Goal: Information Seeking & Learning: Learn about a topic

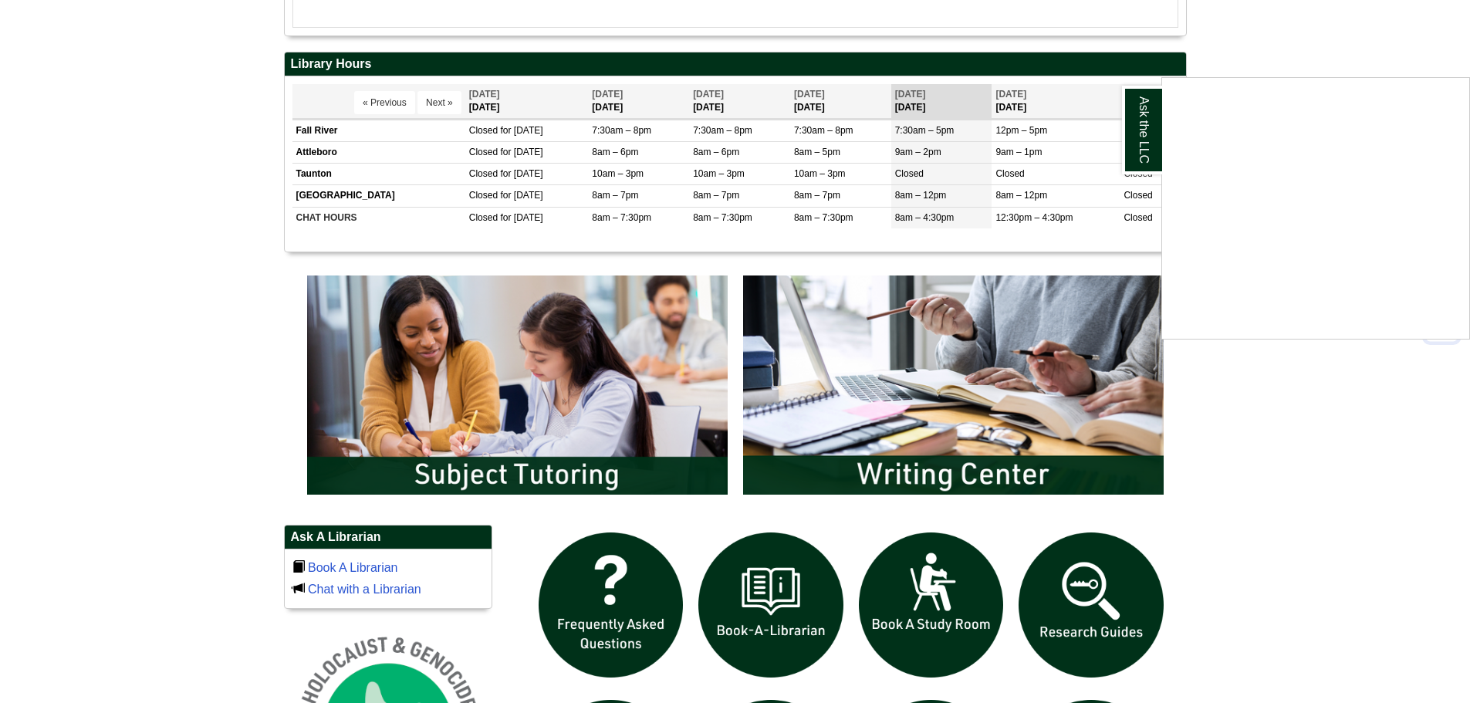
scroll to position [772, 0]
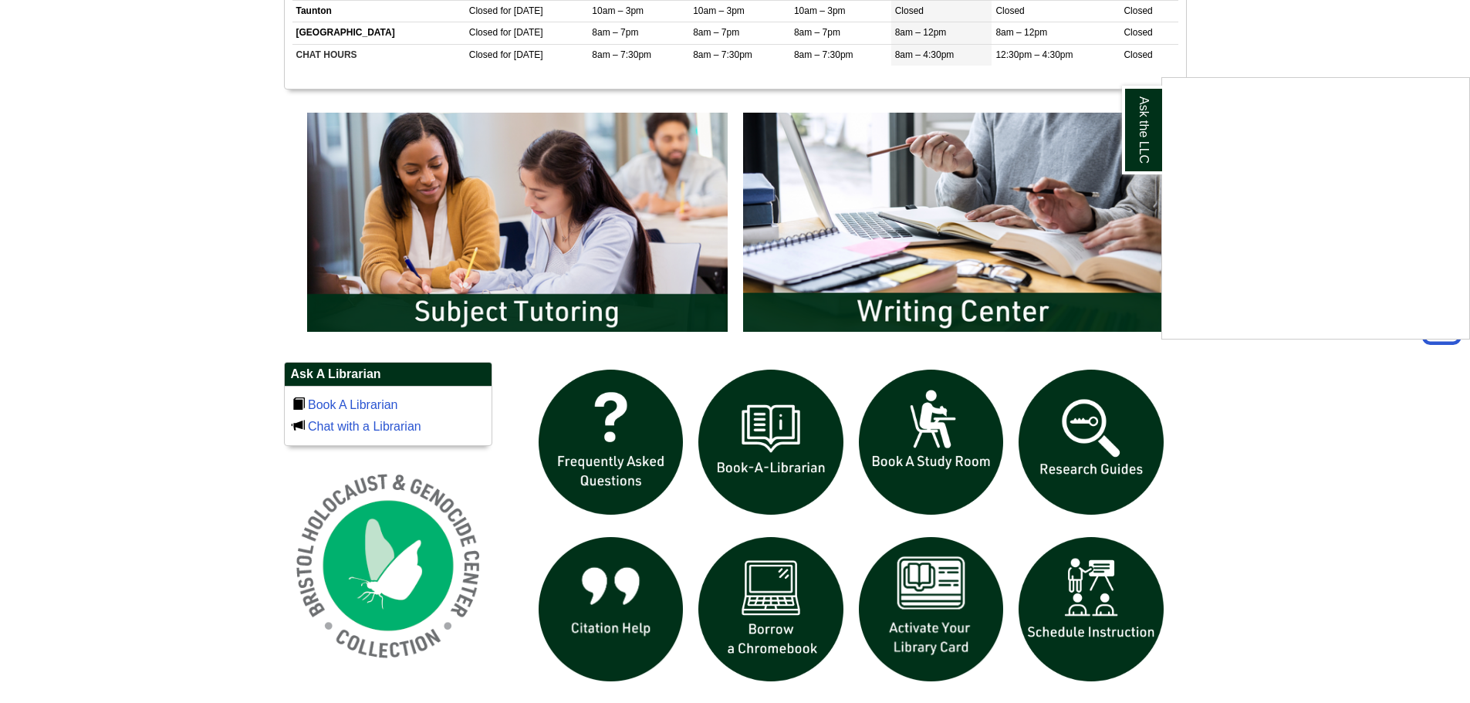
click at [1097, 426] on div "Ask the LLC" at bounding box center [735, 351] width 1470 height 703
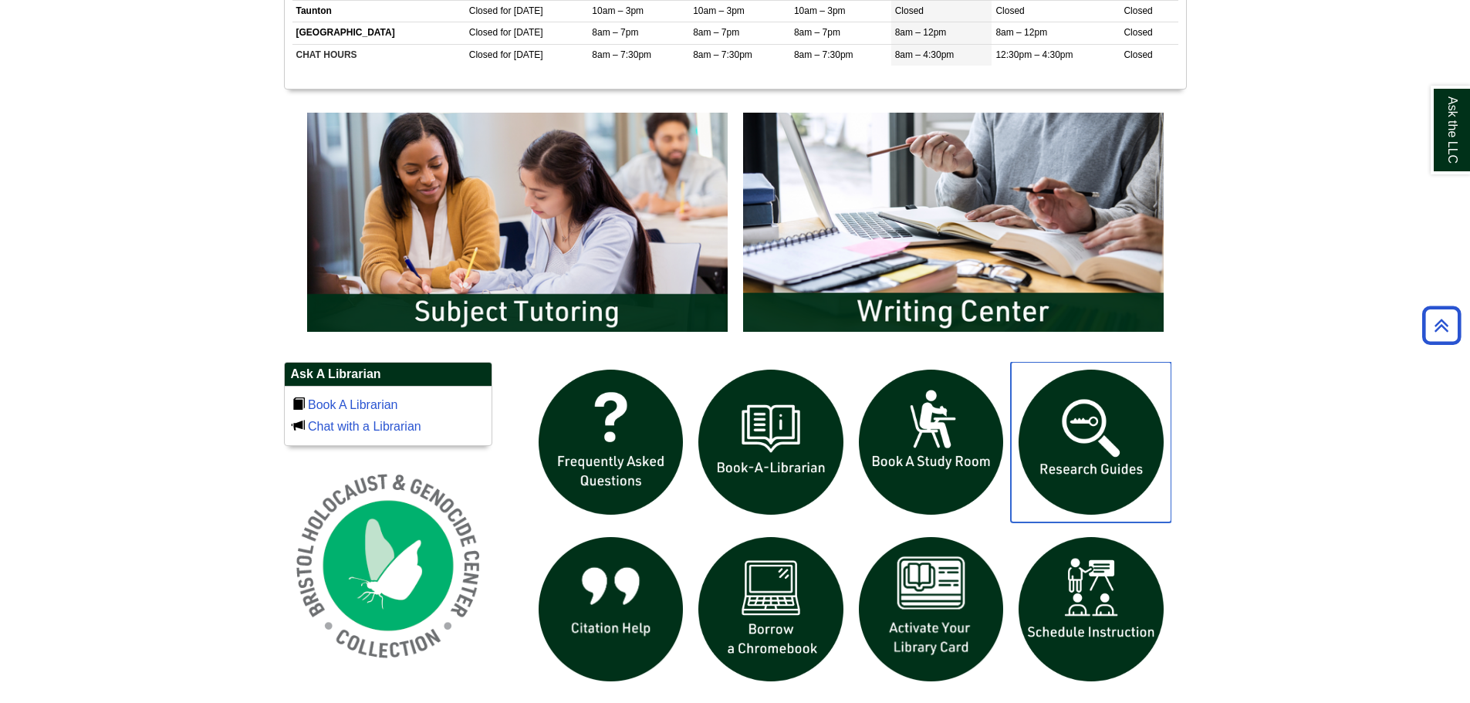
click at [1097, 430] on img "slideshow" at bounding box center [1091, 442] width 161 height 161
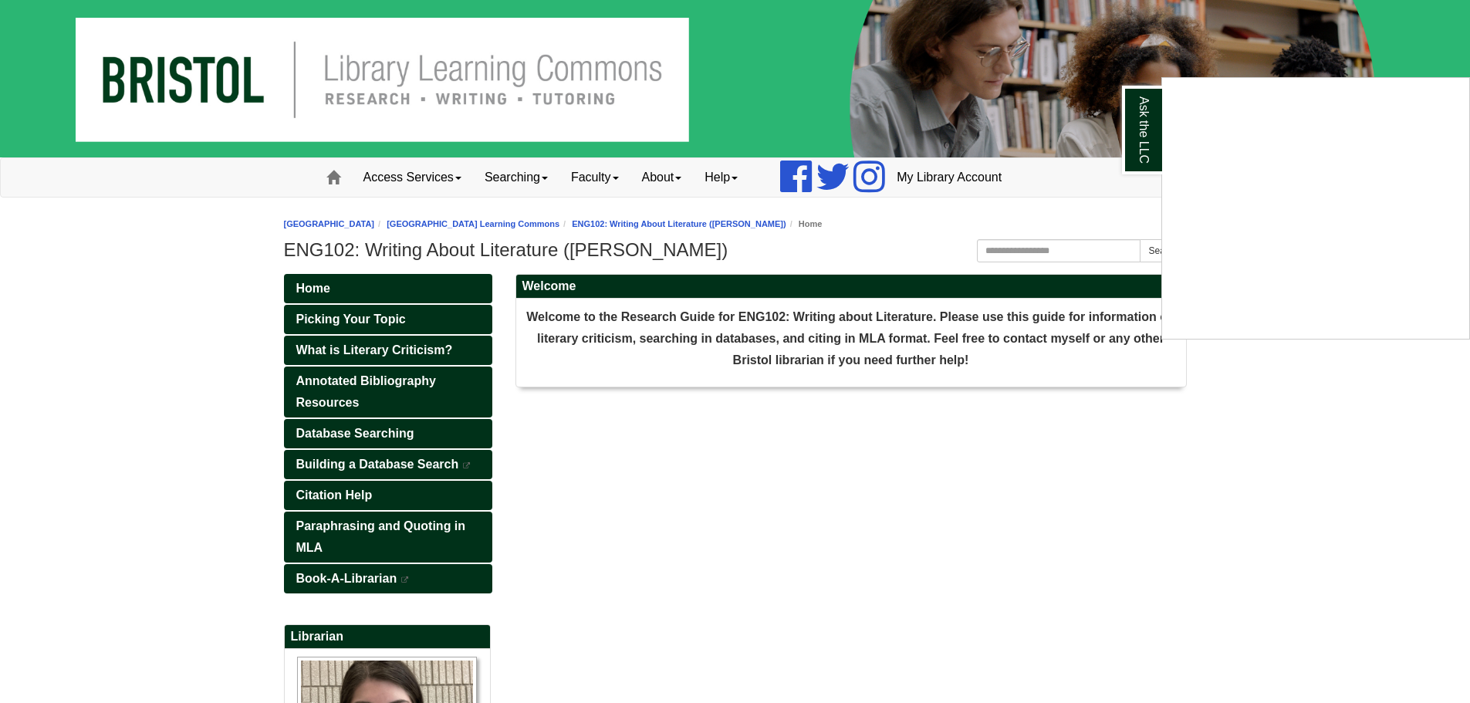
click at [725, 231] on div "Ask the LLC" at bounding box center [735, 351] width 1470 height 703
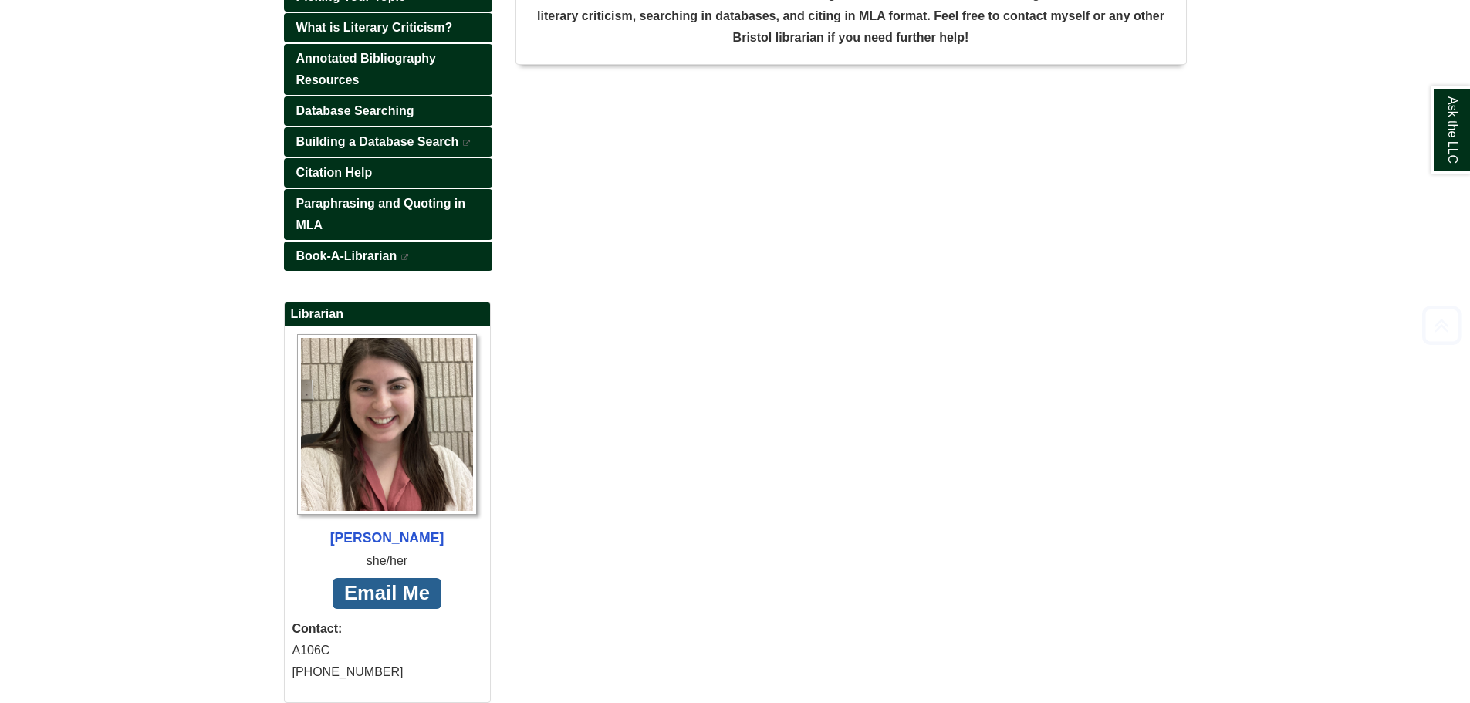
scroll to position [385, 0]
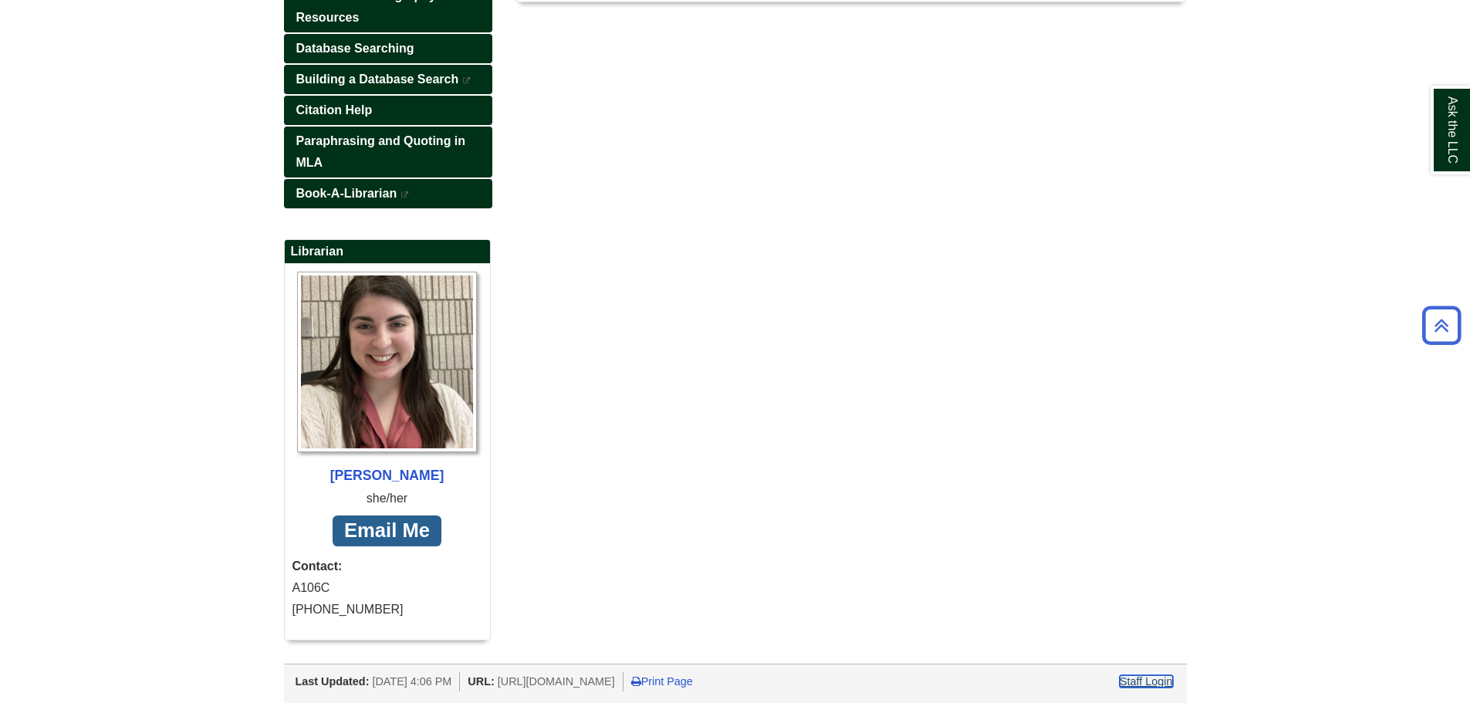
click at [1132, 677] on link "Staff Login" at bounding box center [1146, 681] width 53 height 12
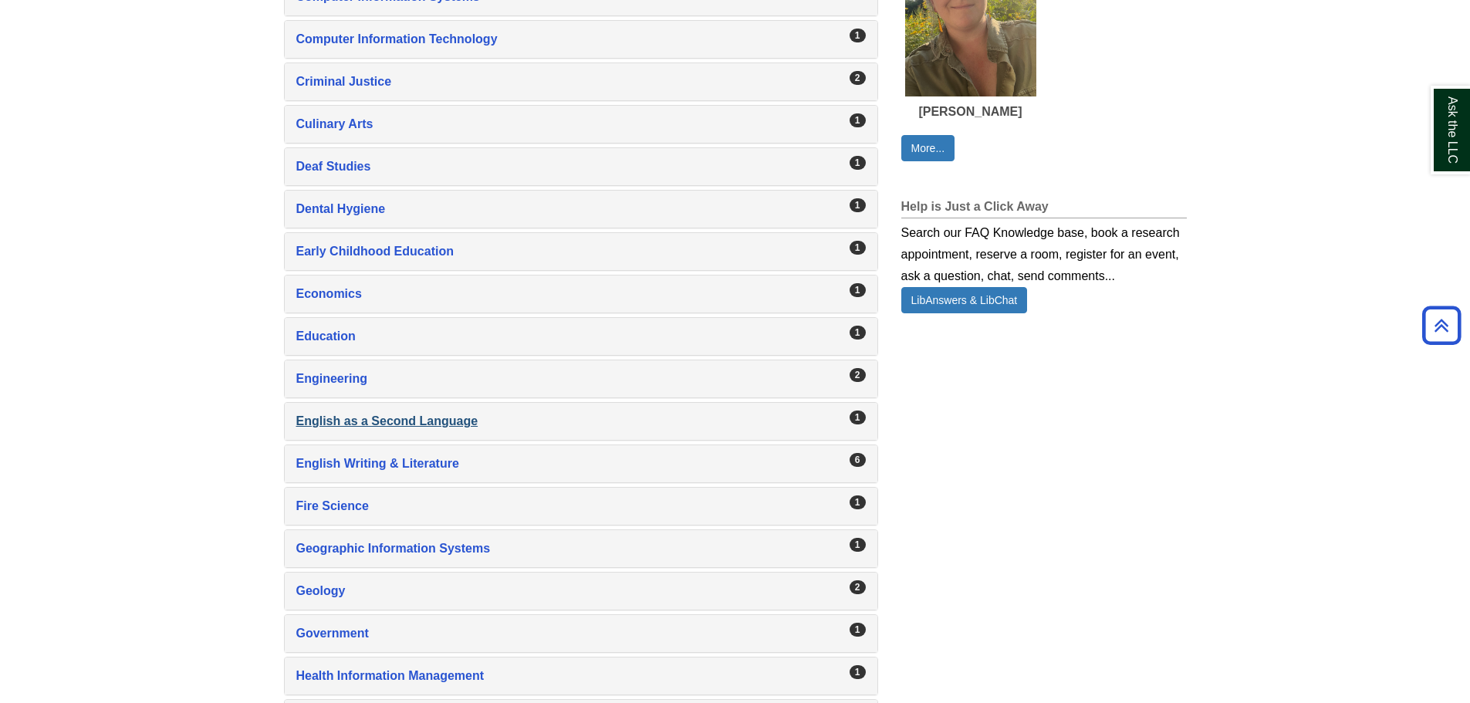
scroll to position [1081, 0]
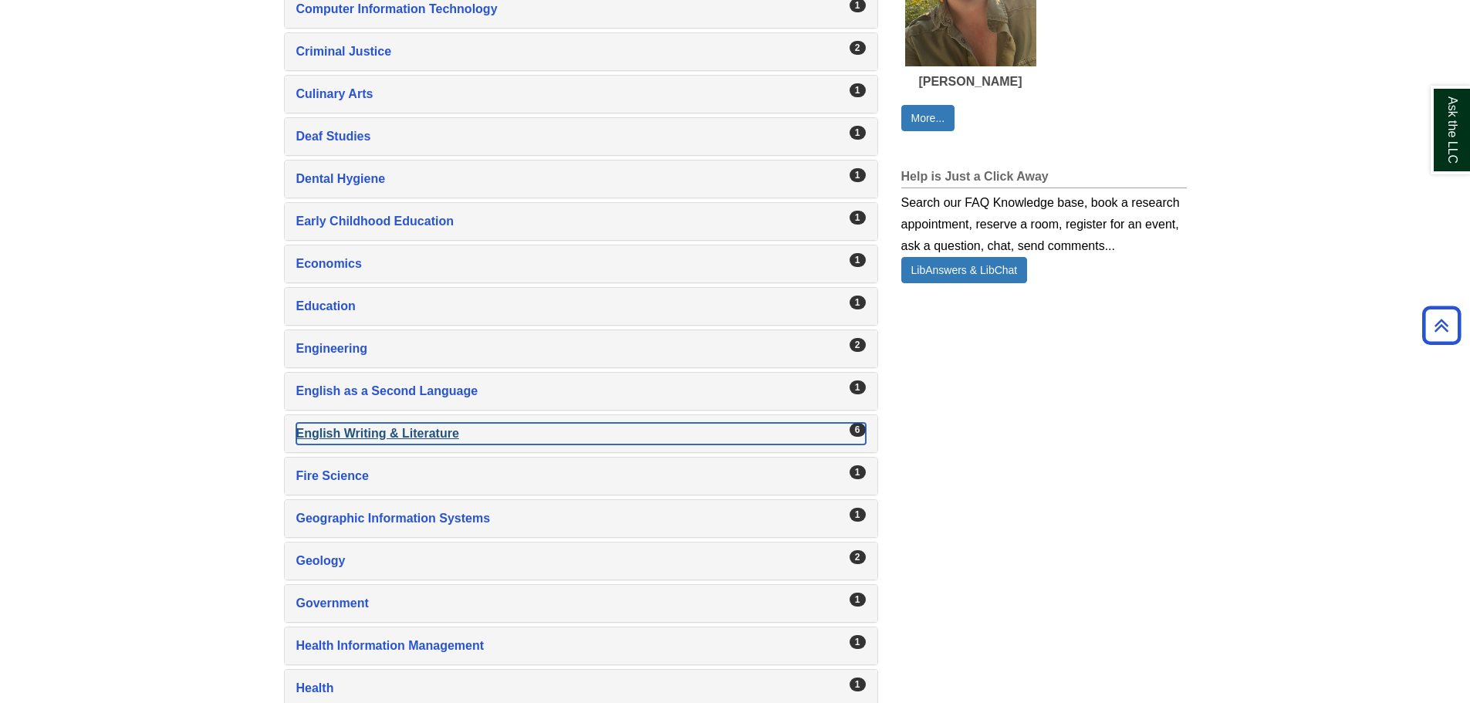
click at [377, 431] on div "English Writing & Literature , 6 guides" at bounding box center [581, 434] width 570 height 22
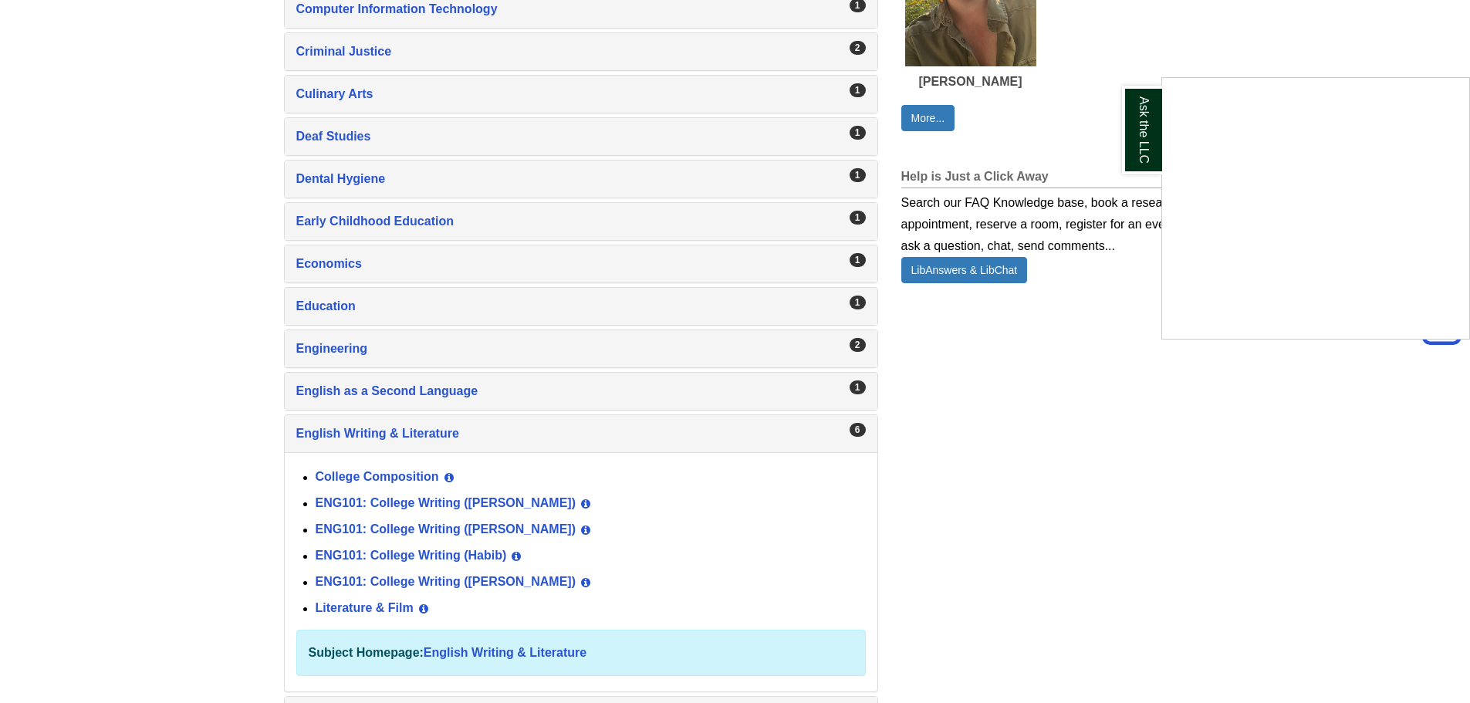
click at [222, 518] on div "Ask the LLC" at bounding box center [735, 351] width 1470 height 703
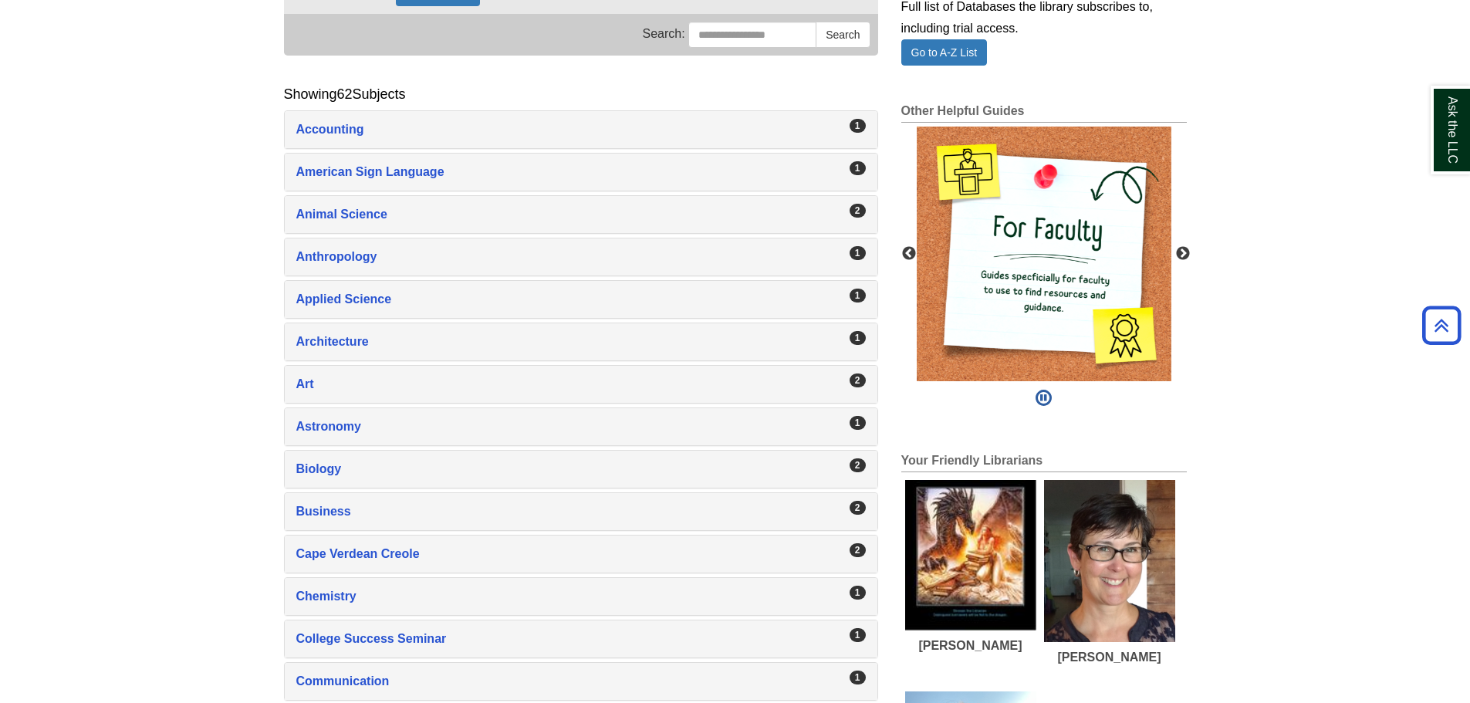
scroll to position [77, 0]
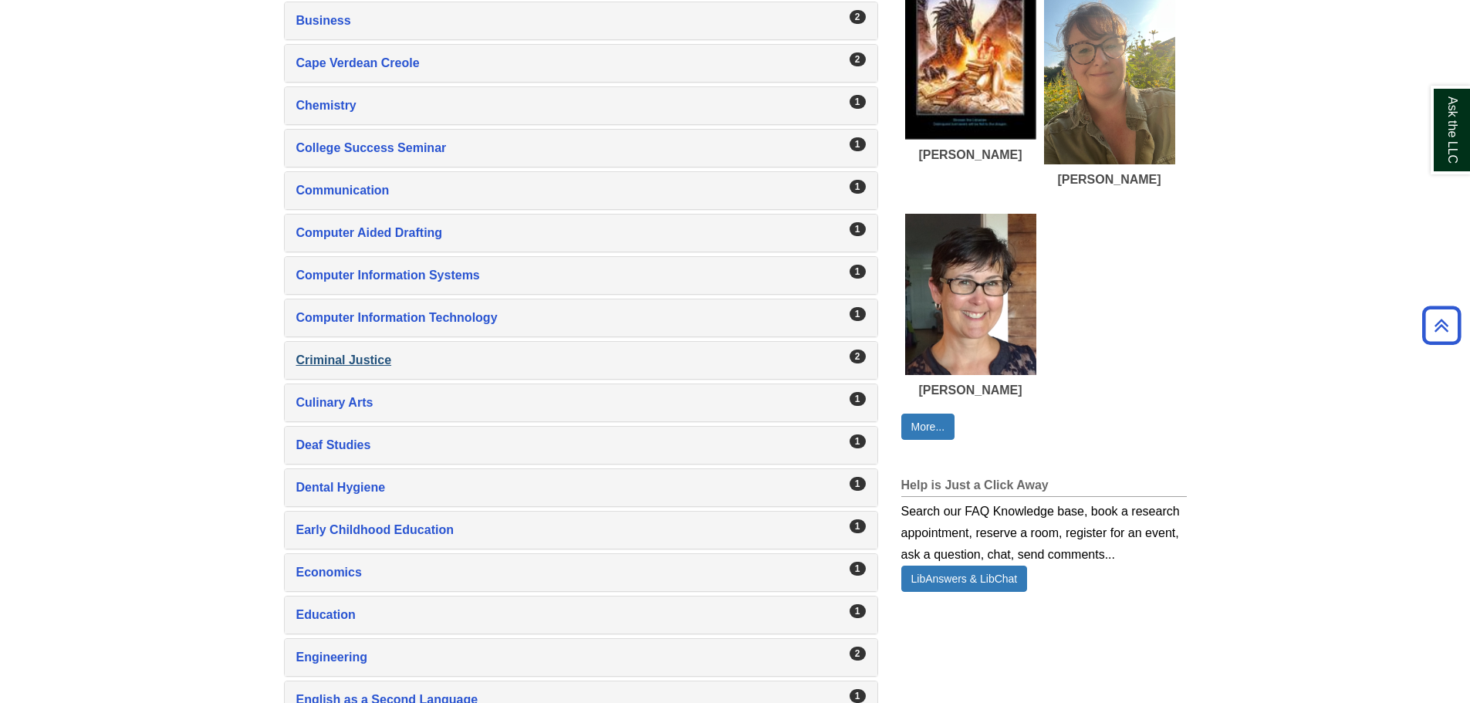
scroll to position [1081, 0]
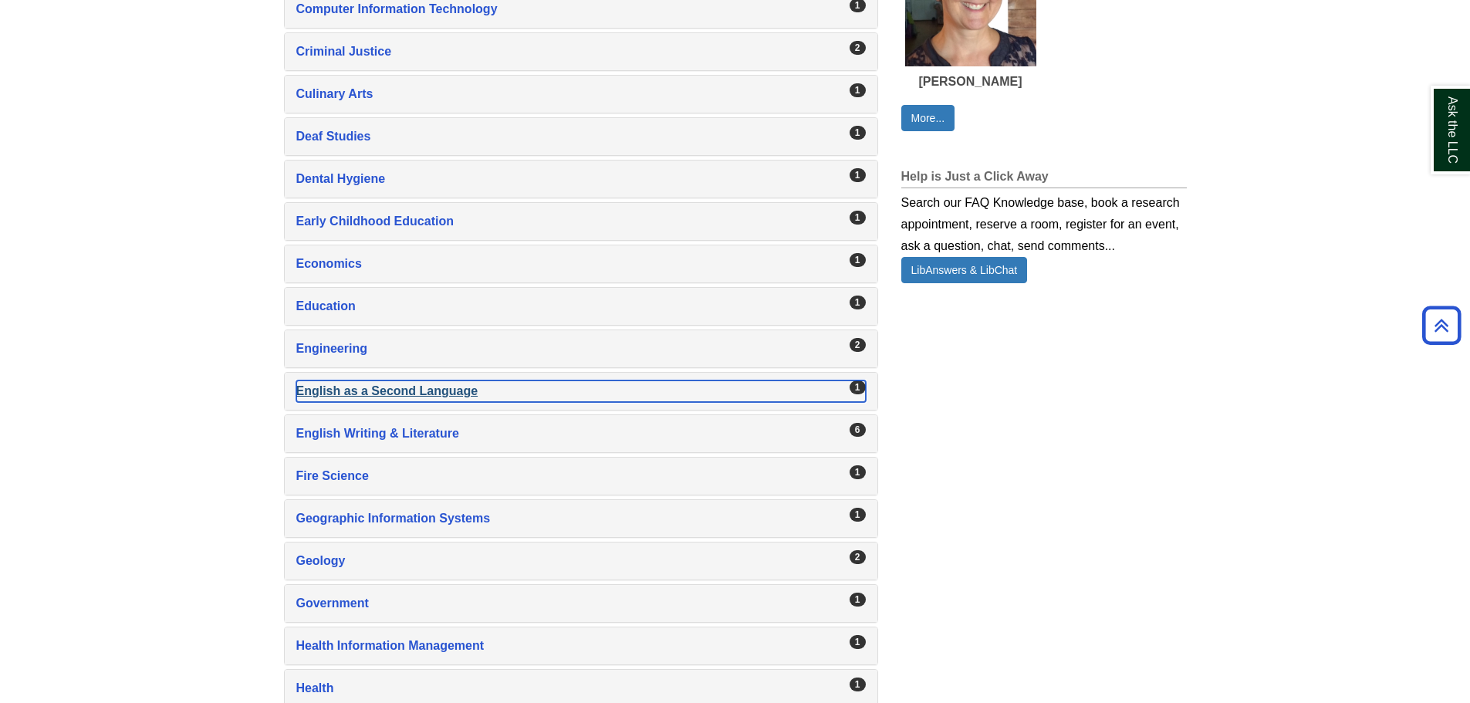
click at [378, 393] on div "English as a Second Language , 1 guides" at bounding box center [581, 391] width 570 height 22
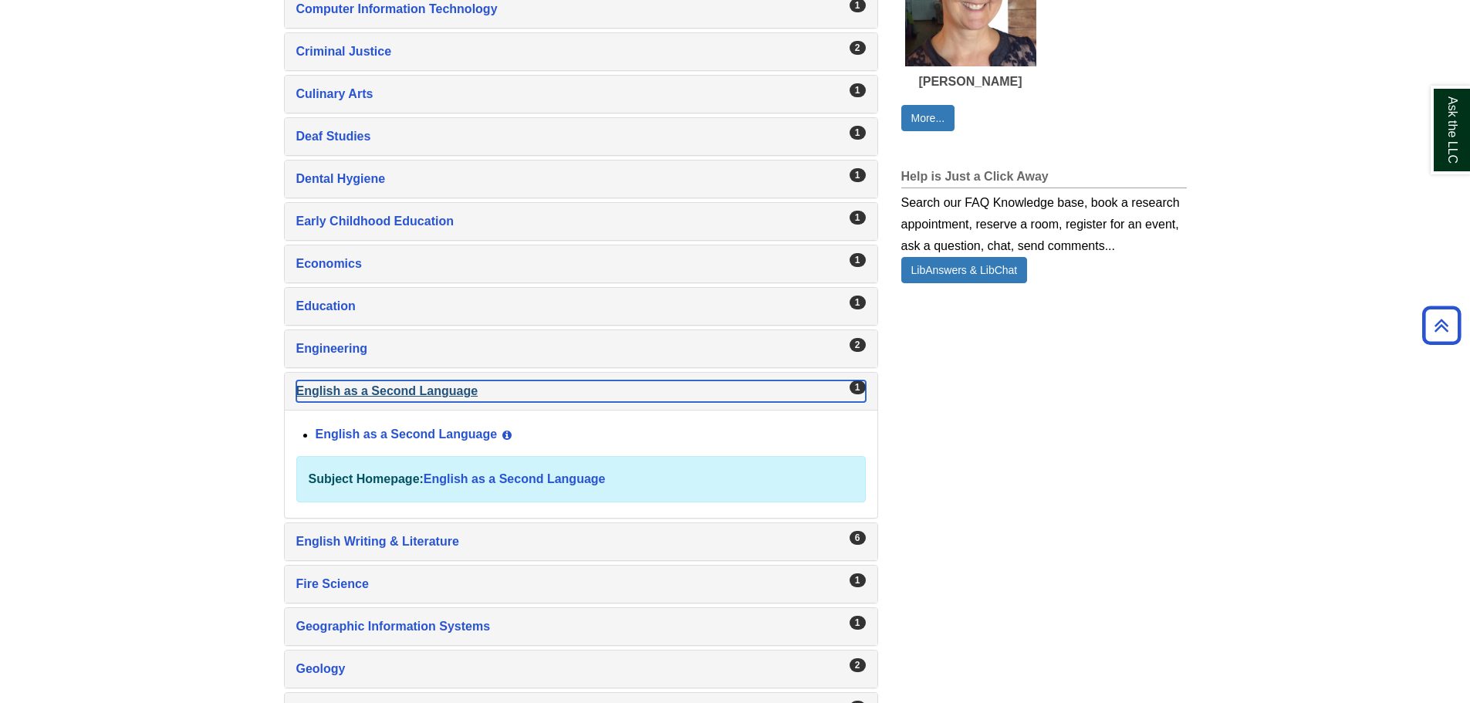
click at [380, 399] on div "English as a Second Language , 1 guides" at bounding box center [581, 391] width 570 height 22
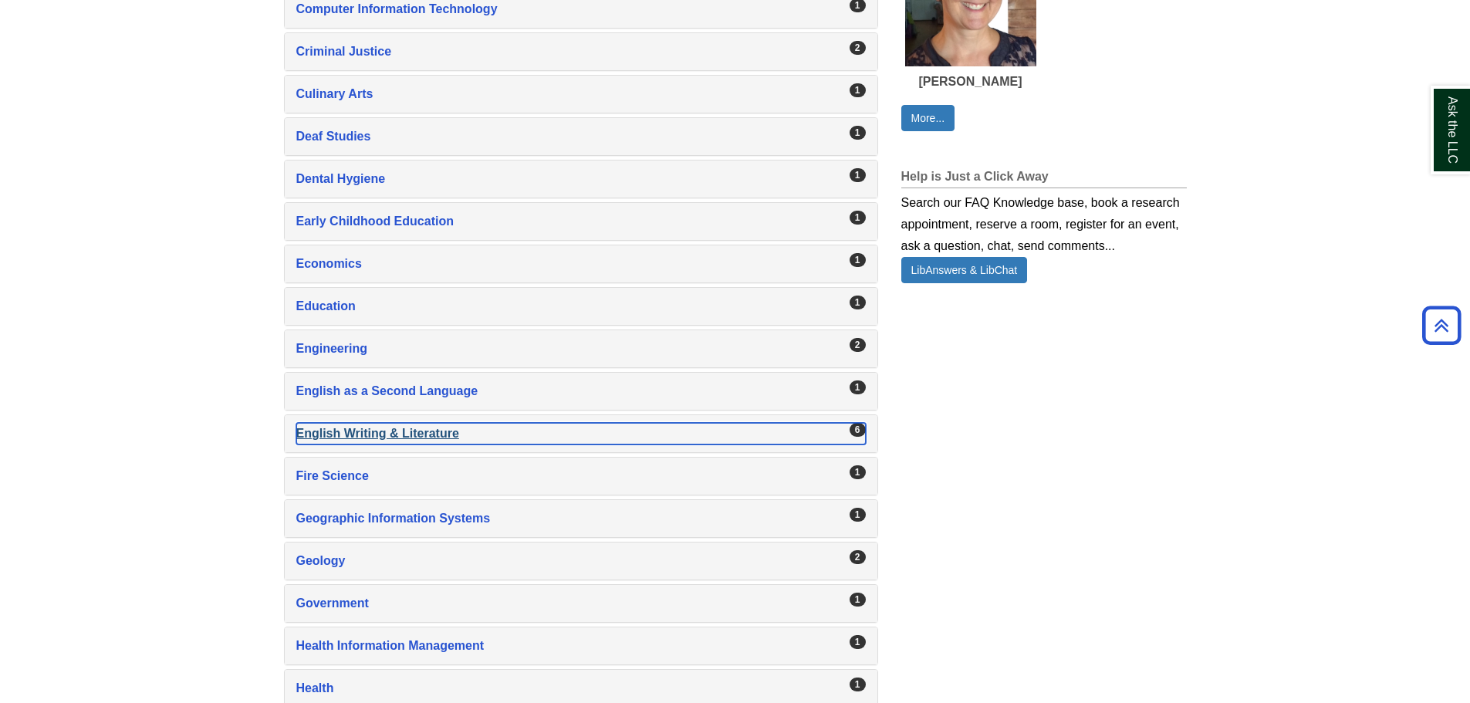
click at [380, 435] on div "English Writing & Literature , 6 guides" at bounding box center [581, 434] width 570 height 22
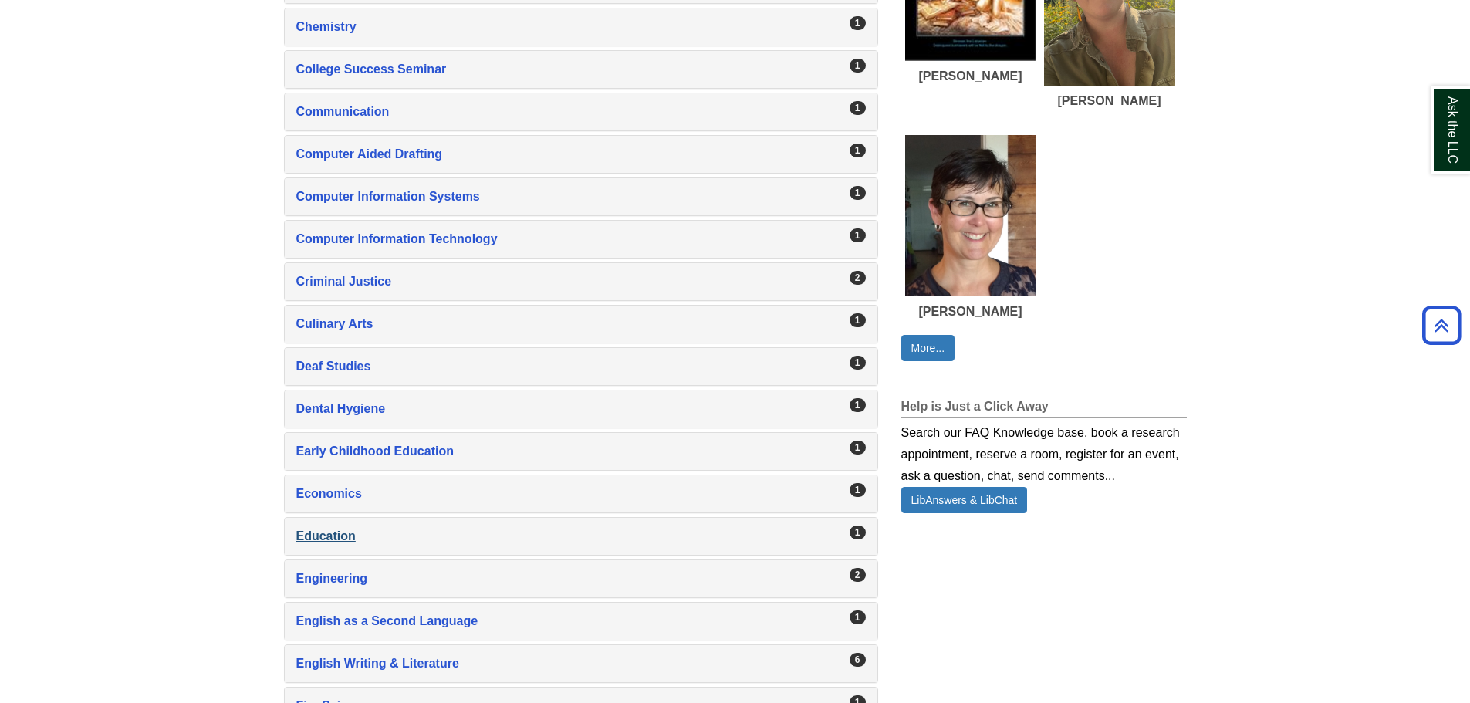
scroll to position [986, 0]
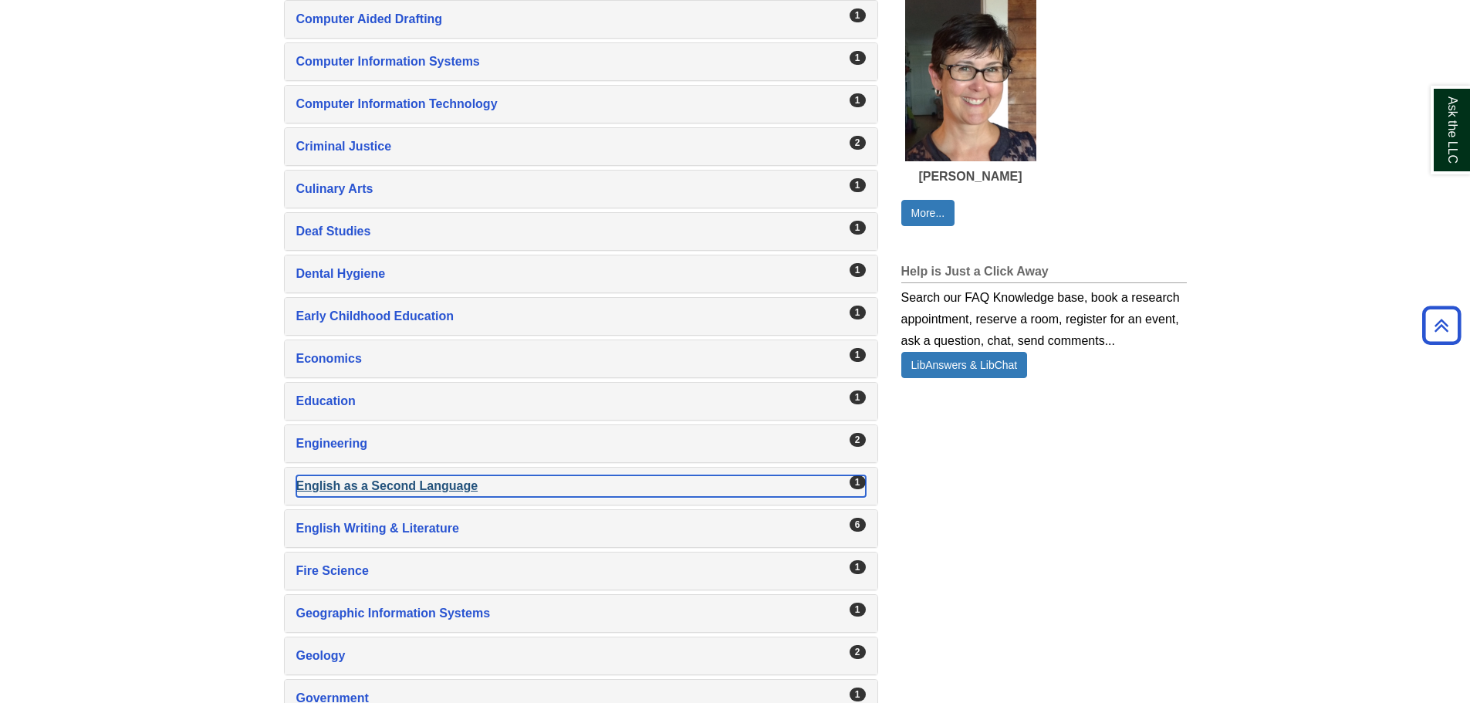
click at [367, 479] on div "English as a Second Language , 1 guides" at bounding box center [581, 486] width 570 height 22
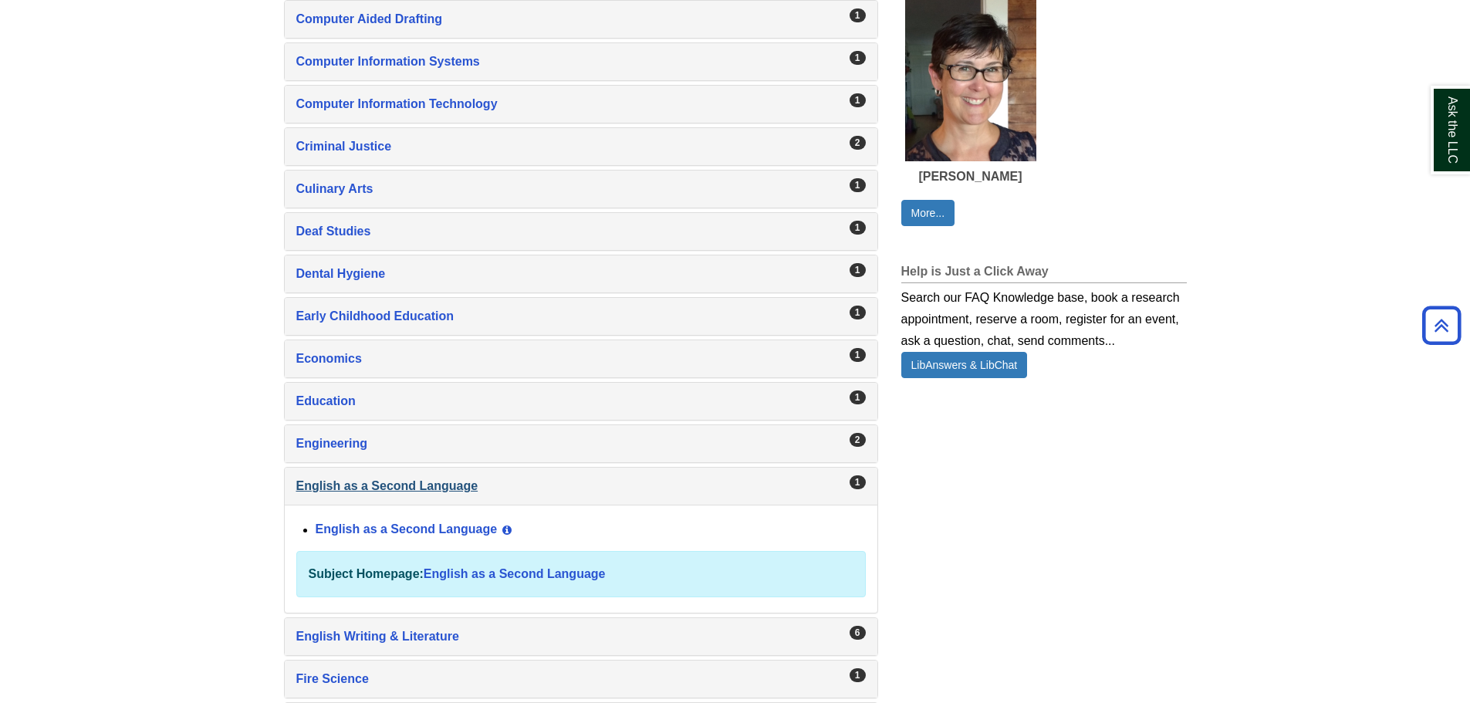
click at [380, 474] on div "1 English as a Second Language , 1 guides" at bounding box center [581, 486] width 593 height 37
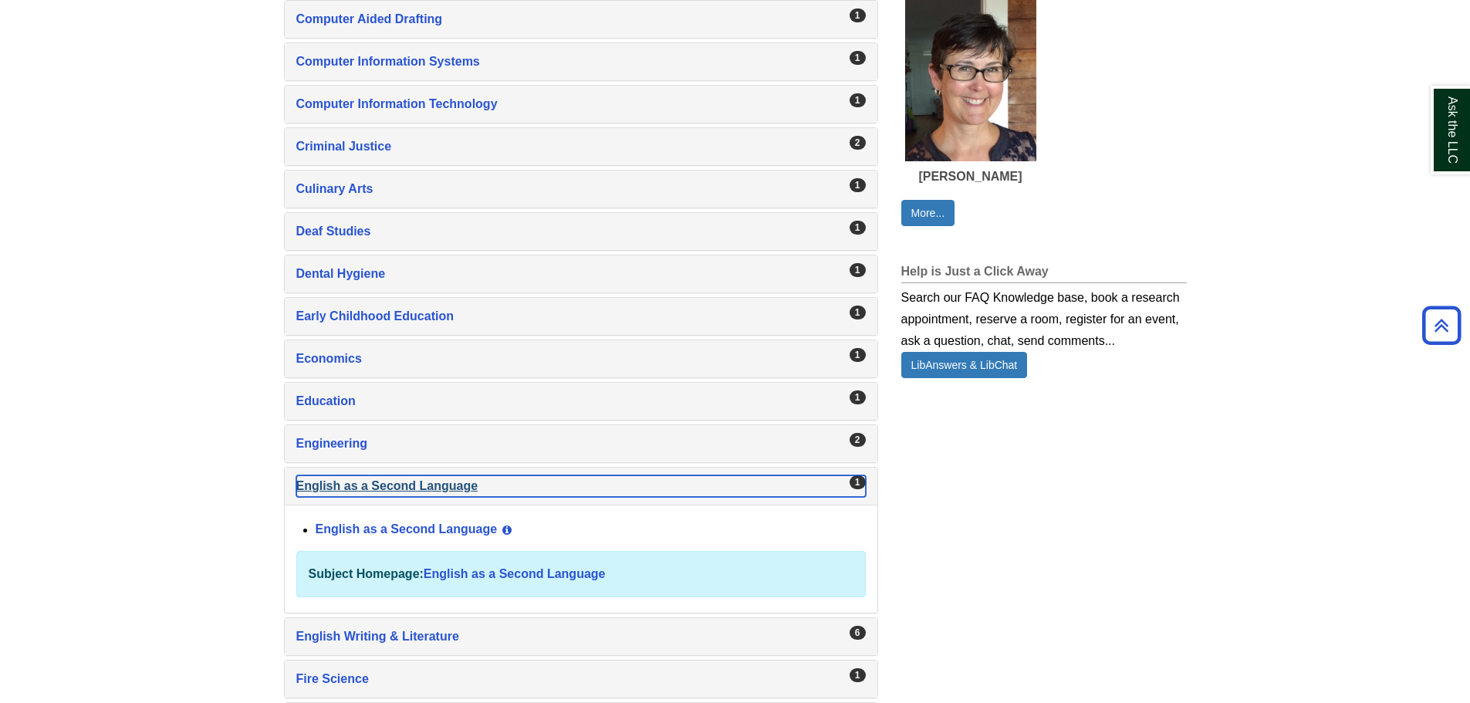
click at [380, 479] on div "English as a Second Language , 1 guides" at bounding box center [581, 486] width 570 height 22
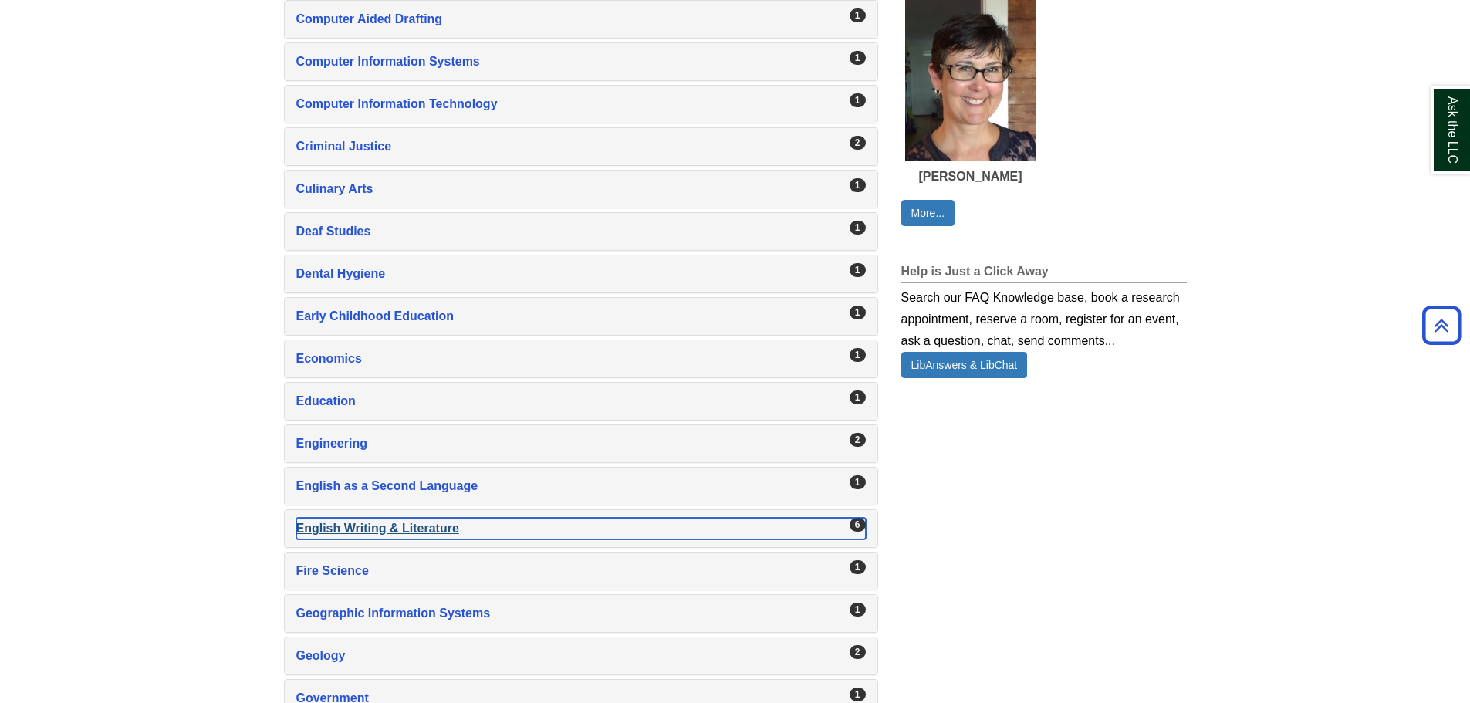
click at [393, 523] on div "English Writing & Literature , 6 guides" at bounding box center [581, 529] width 570 height 22
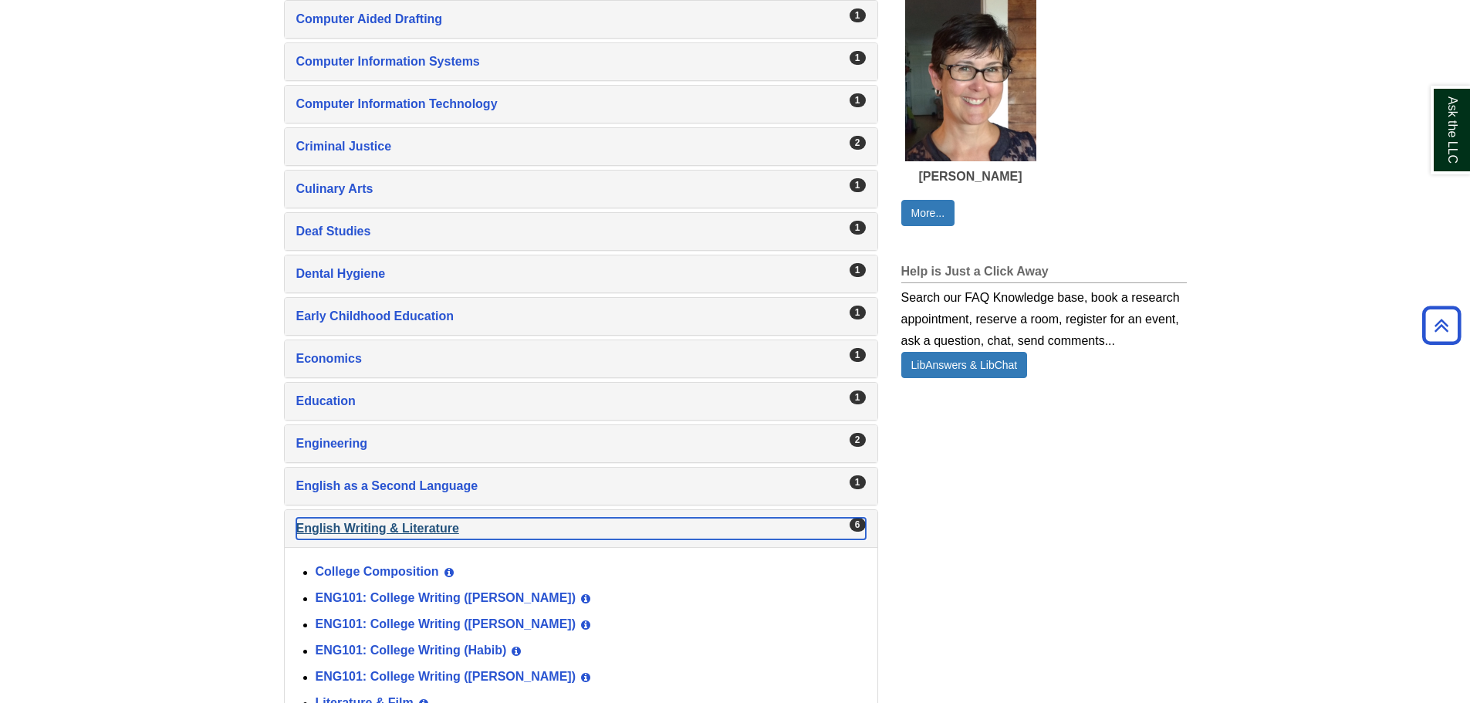
scroll to position [1217, 0]
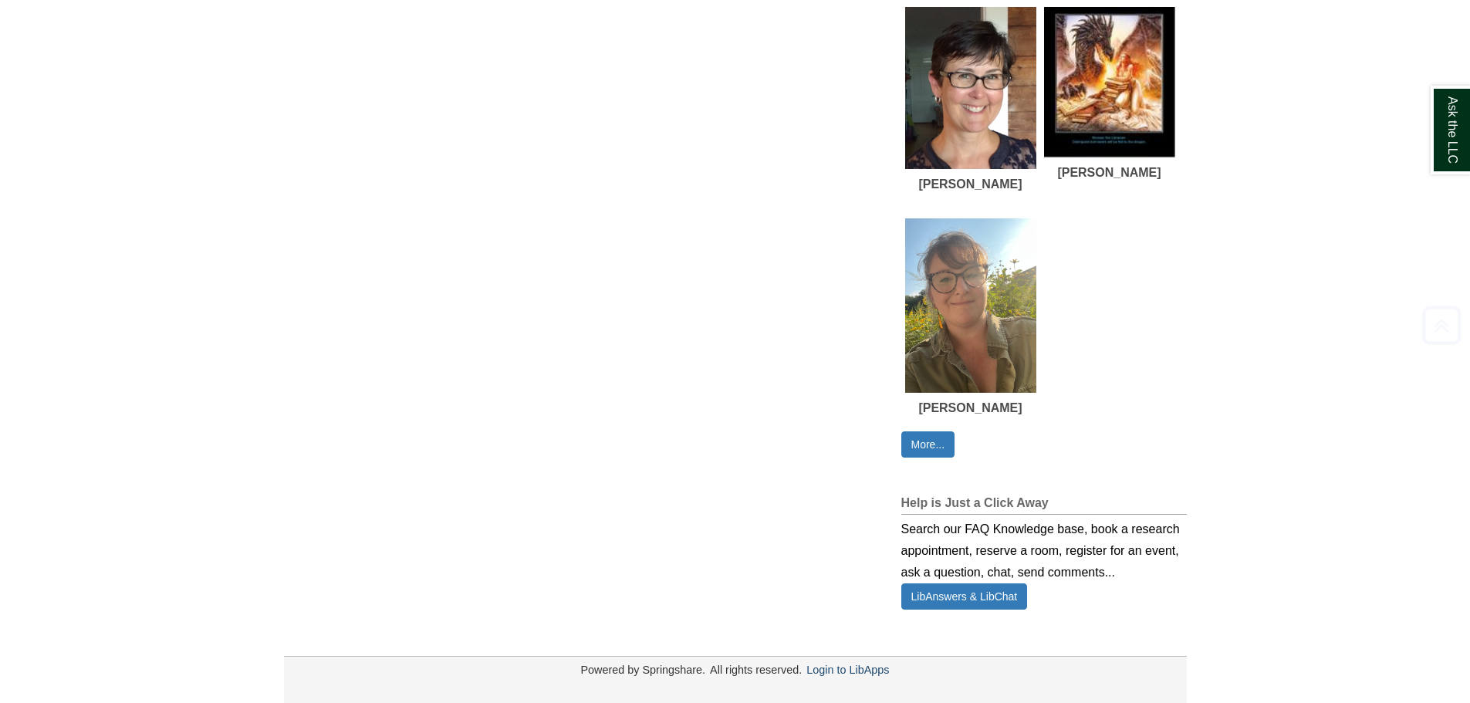
scroll to position [1217, 0]
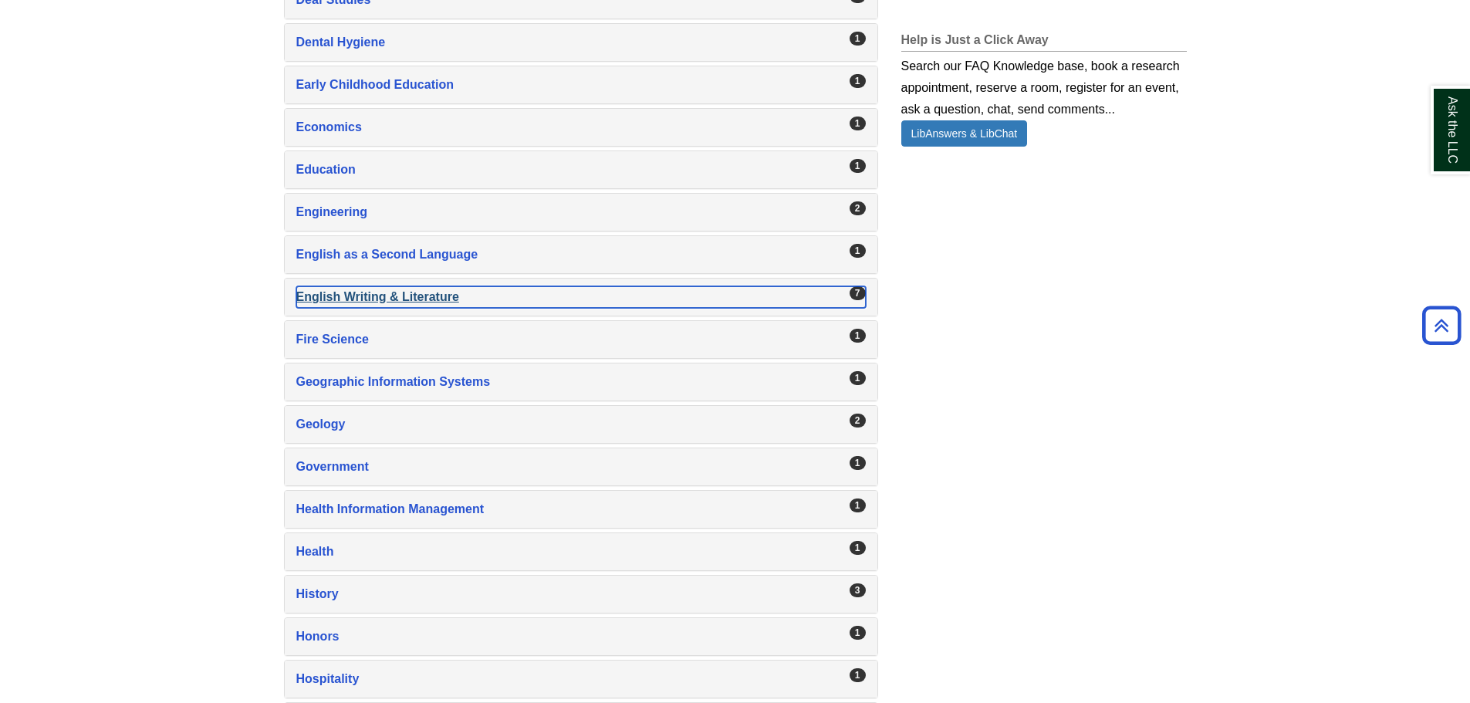
click at [377, 299] on div "English Writing & Literature , 7 guides" at bounding box center [581, 297] width 570 height 22
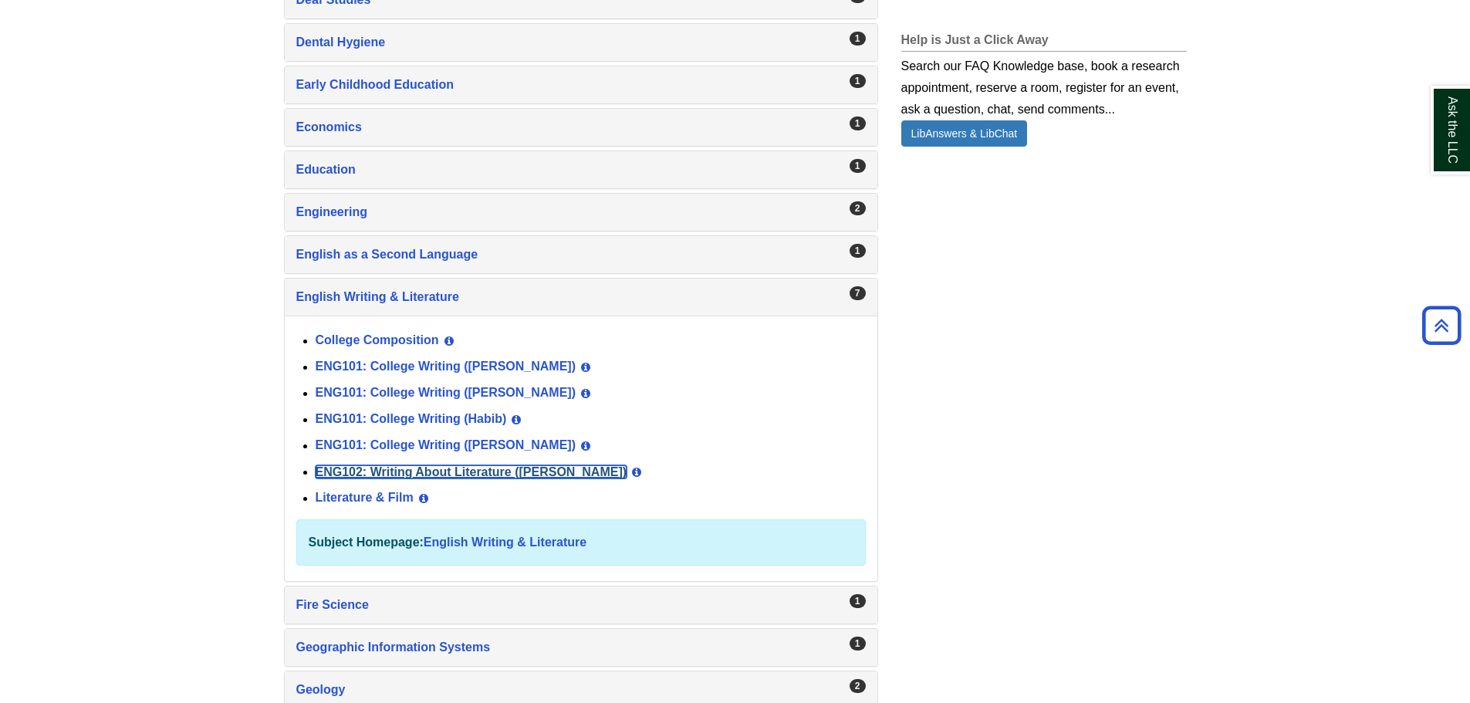
click at [437, 475] on link "ENG102: Writing About Literature (Duffy)" at bounding box center [472, 471] width 312 height 13
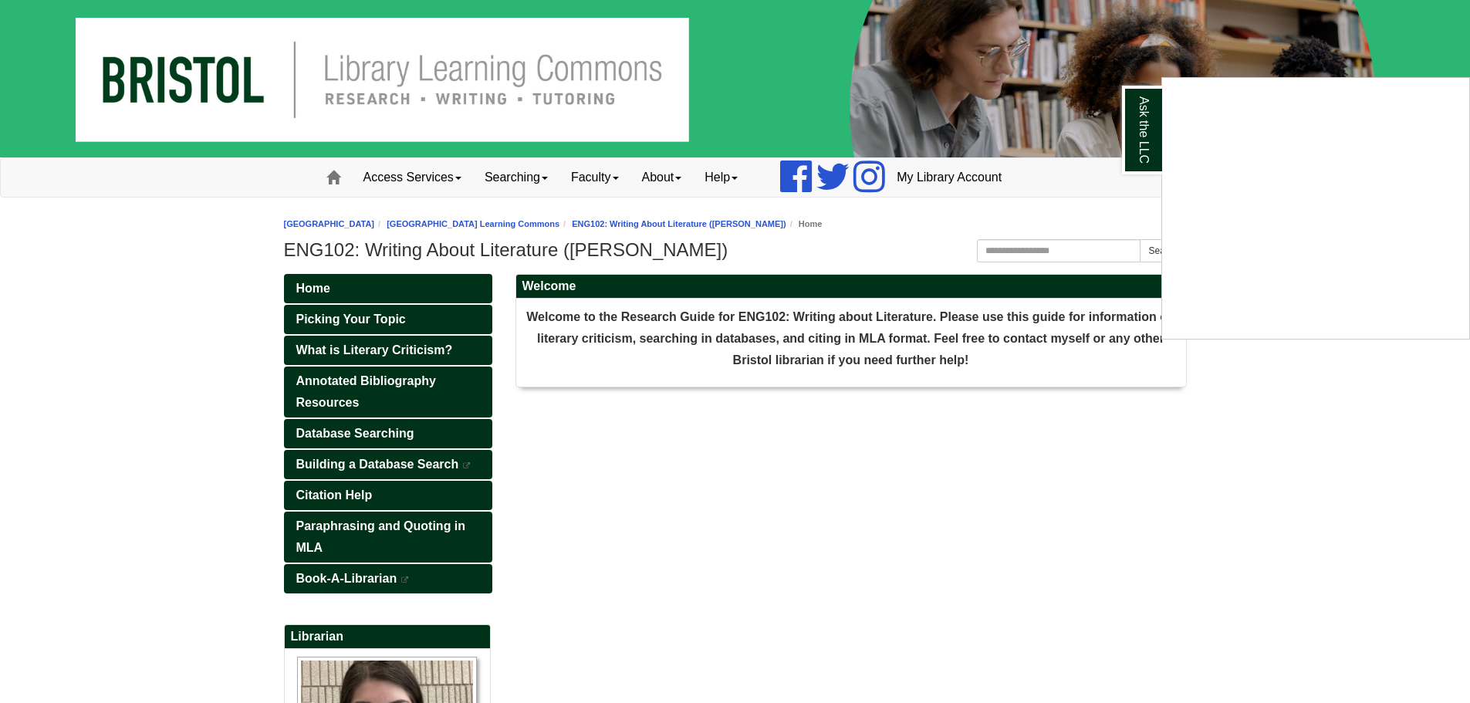
click at [73, 264] on div "Ask the LLC" at bounding box center [735, 351] width 1470 height 703
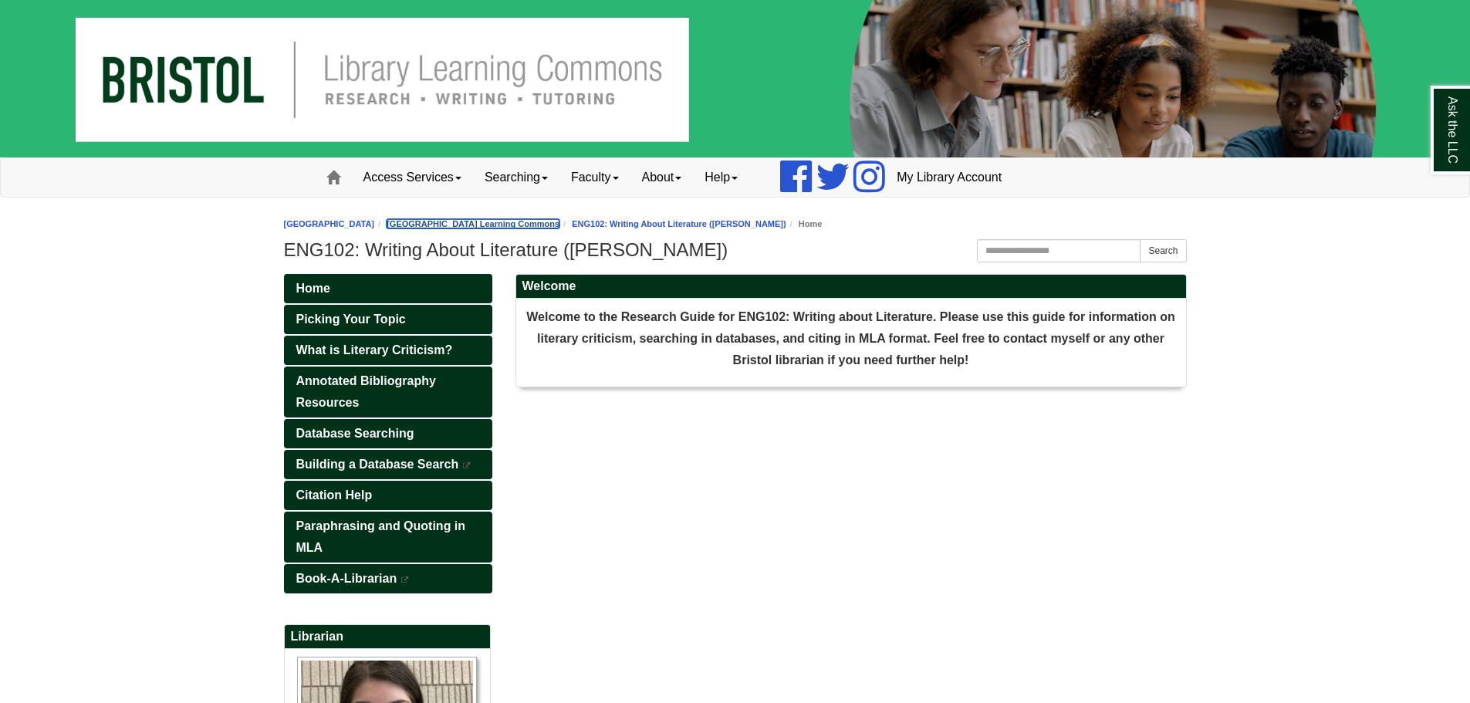
click at [470, 222] on link "[GEOGRAPHIC_DATA] Learning Commons" at bounding box center [473, 223] width 173 height 9
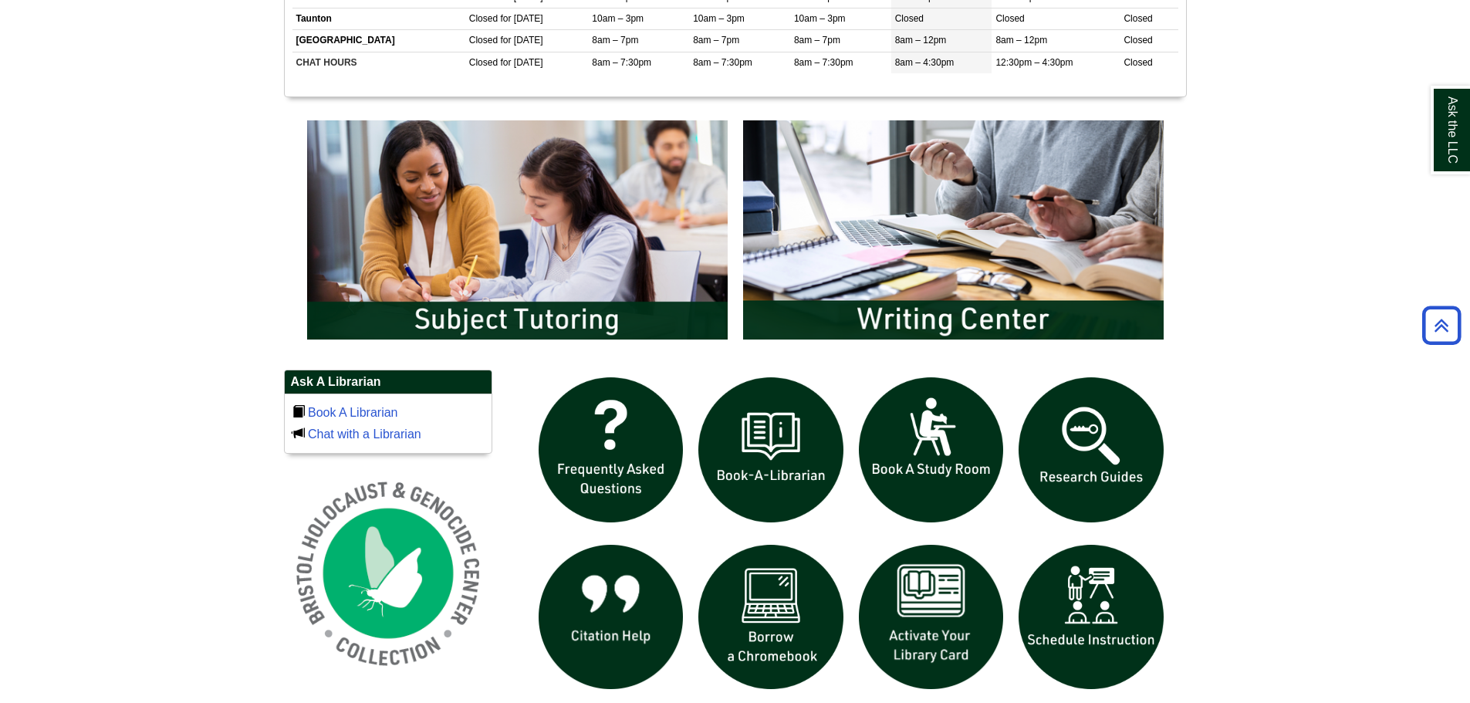
scroll to position [770, 0]
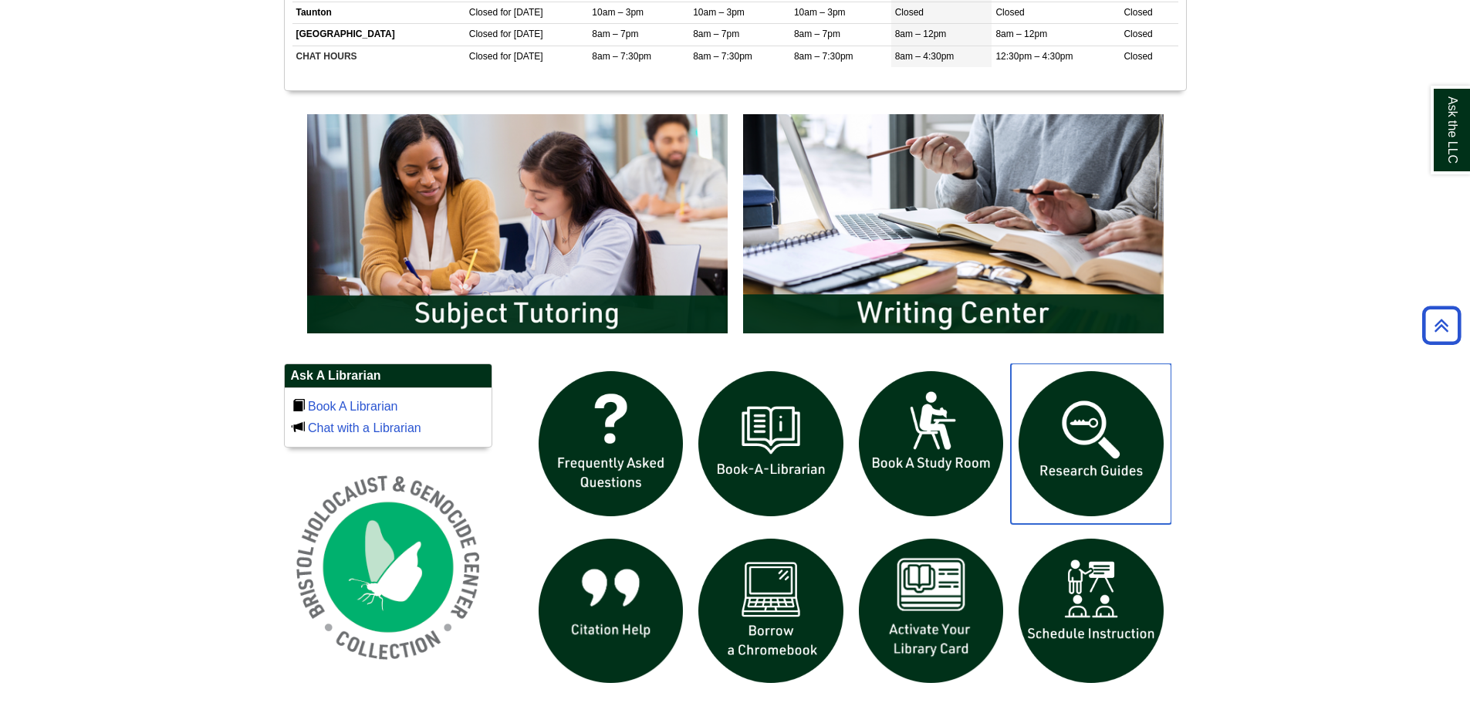
click at [1066, 421] on img "slideshow" at bounding box center [1091, 444] width 161 height 161
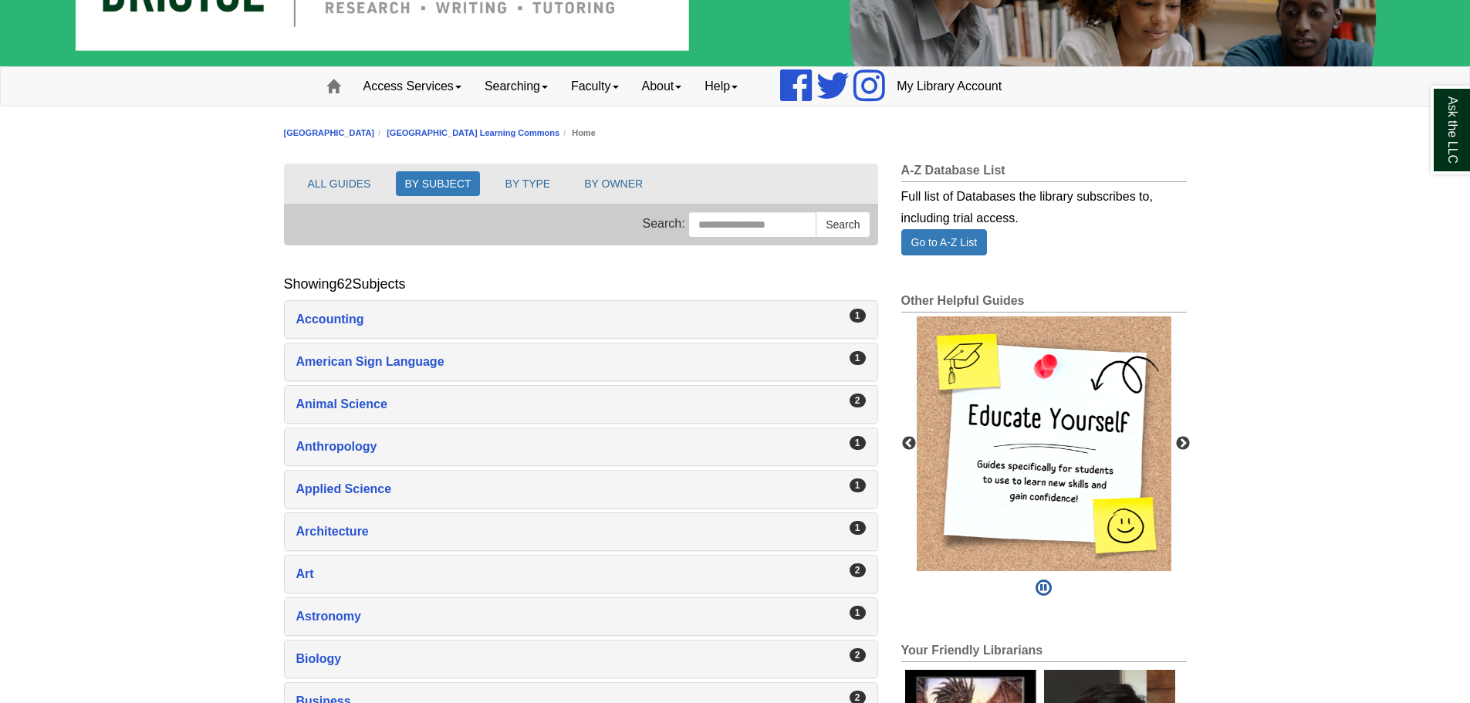
scroll to position [232, 0]
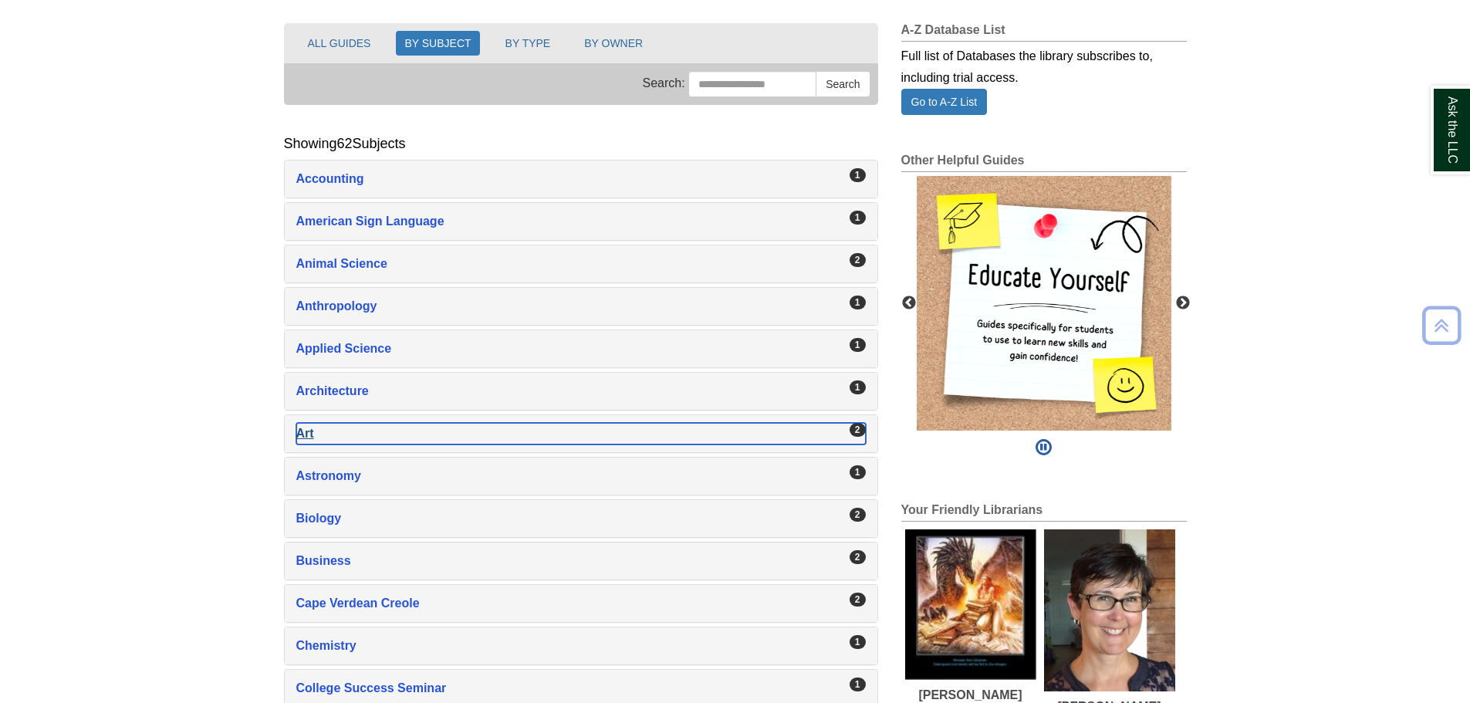
click at [316, 428] on div "Art , 2 guides" at bounding box center [581, 434] width 570 height 22
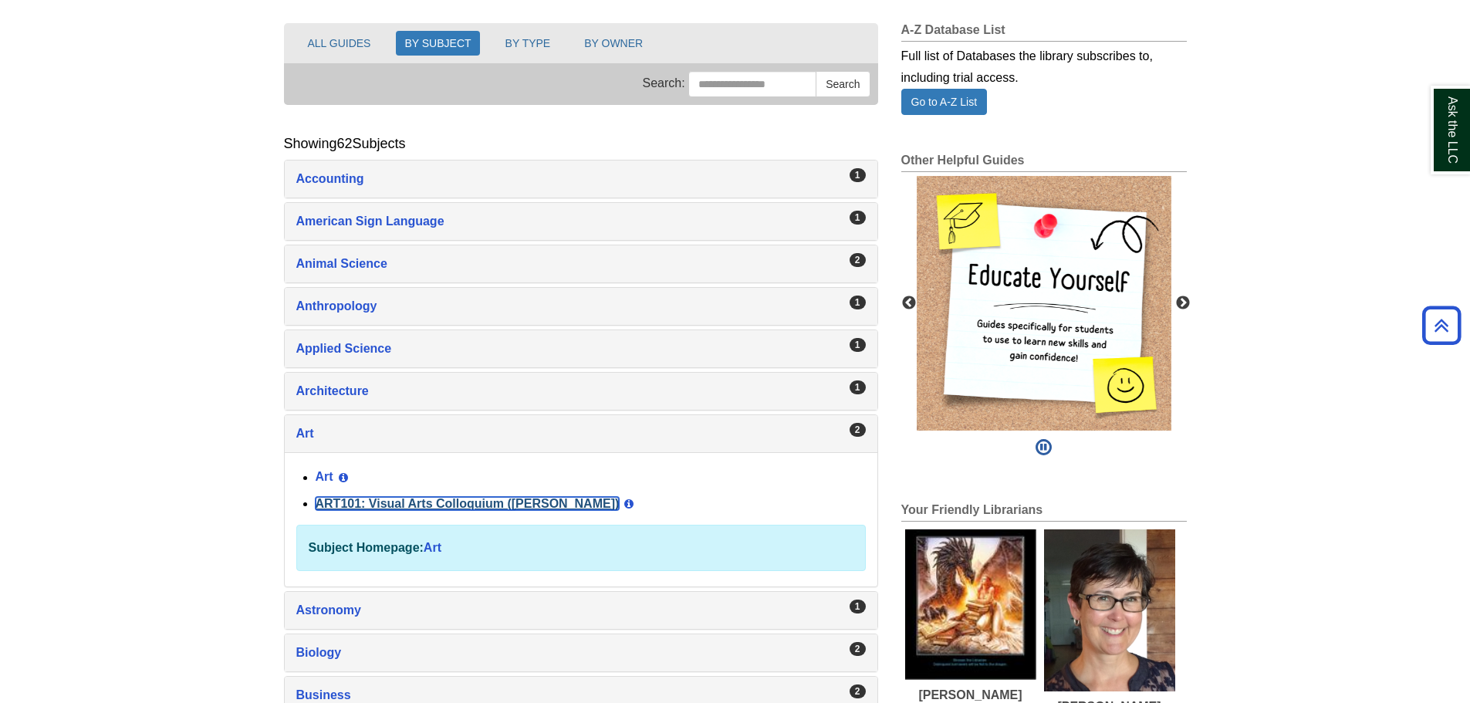
click at [446, 500] on link "ART101: Visual Arts Colloquium (Millard)" at bounding box center [468, 503] width 304 height 13
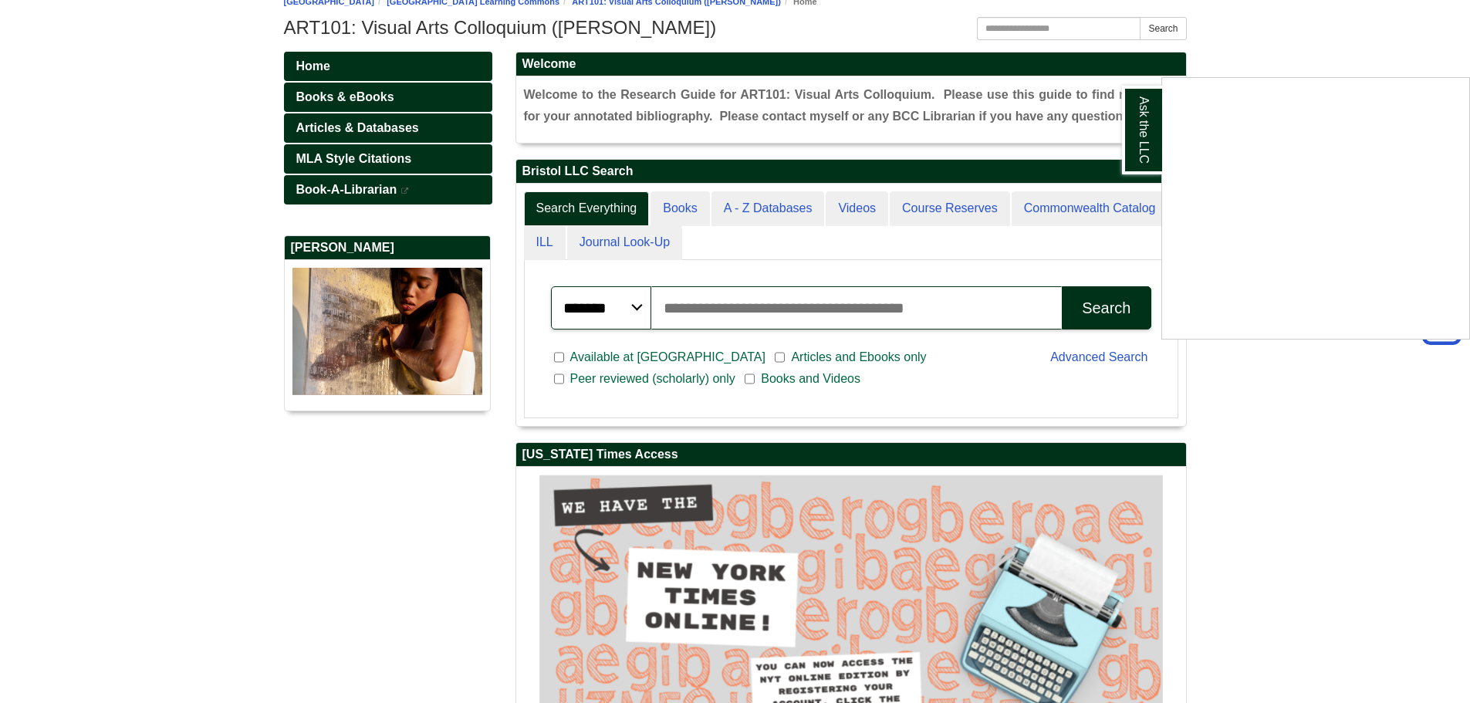
scroll to position [122, 0]
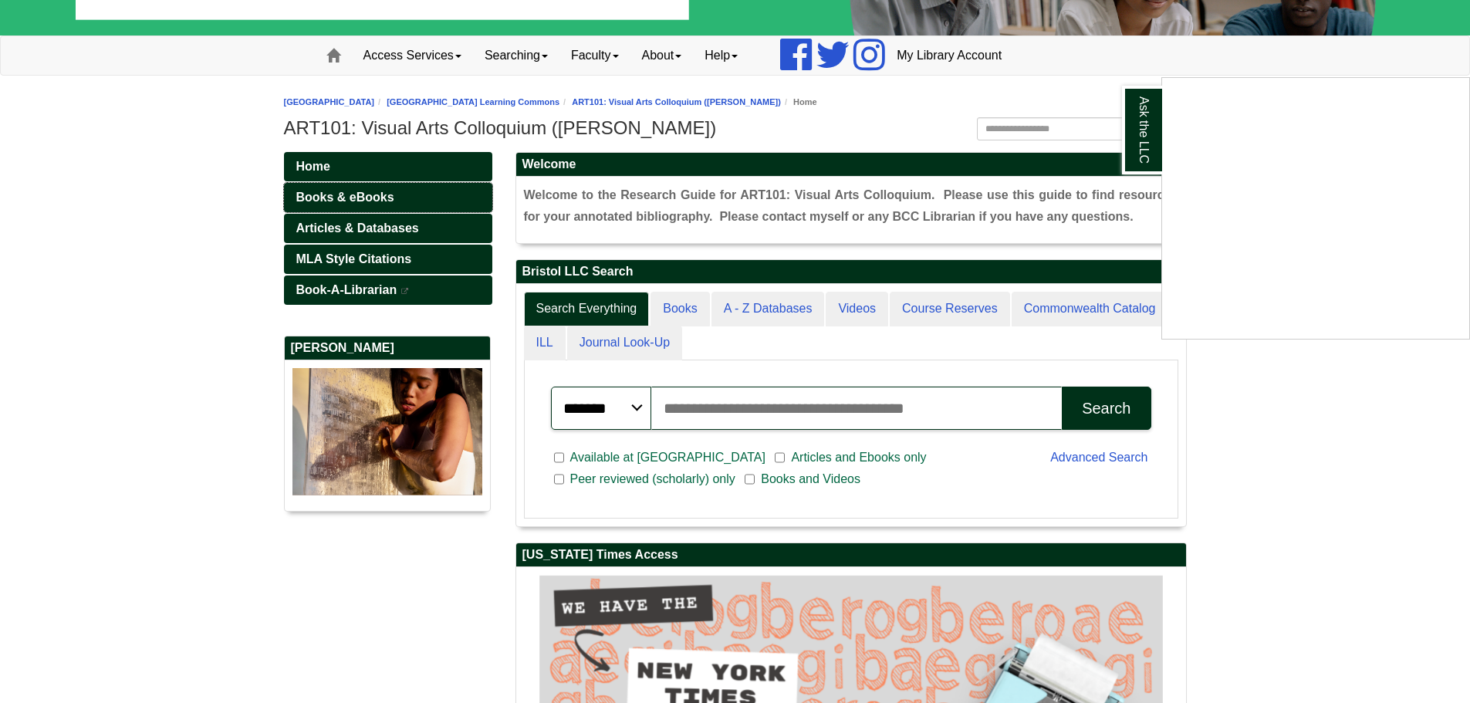
click at [353, 194] on div "Ask the LLC" at bounding box center [735, 351] width 1470 height 703
click at [346, 200] on span "Books & eBooks" at bounding box center [345, 197] width 98 height 13
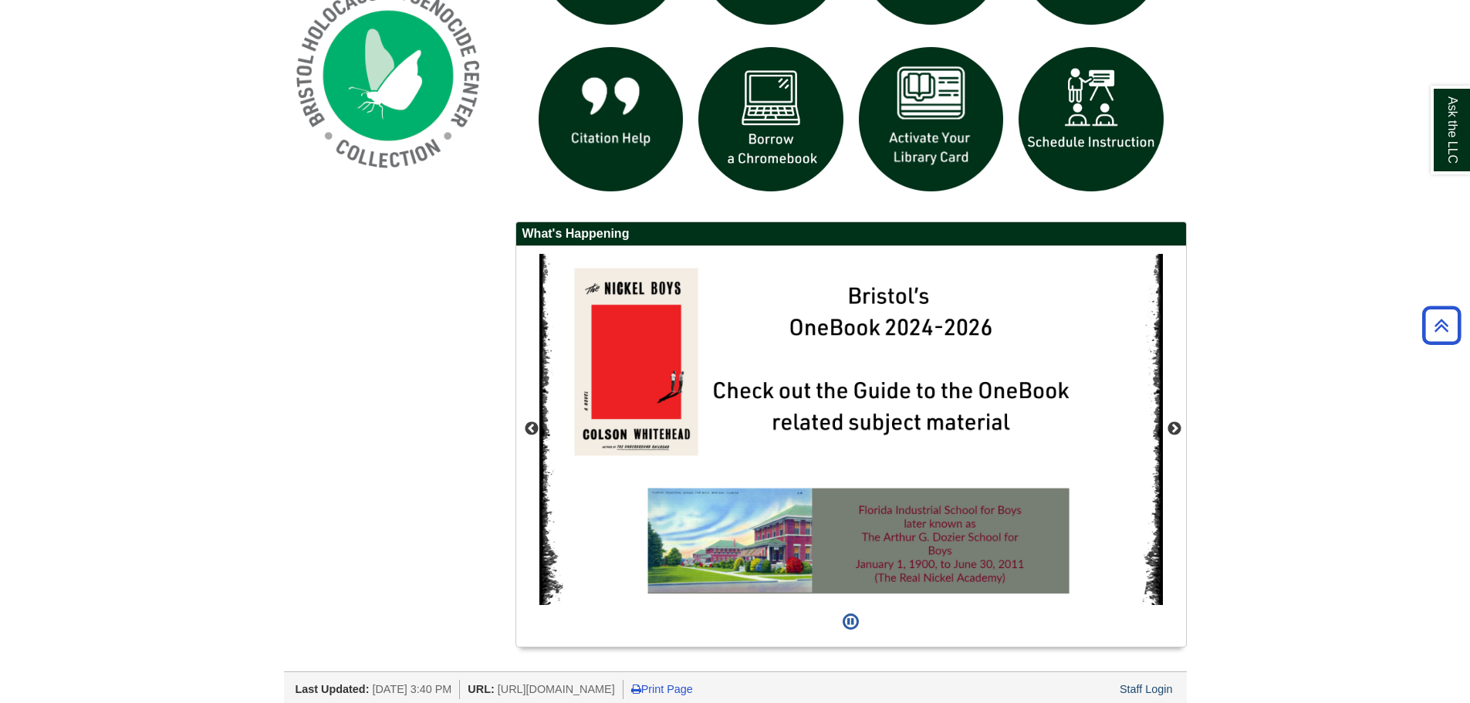
scroll to position [1270, 0]
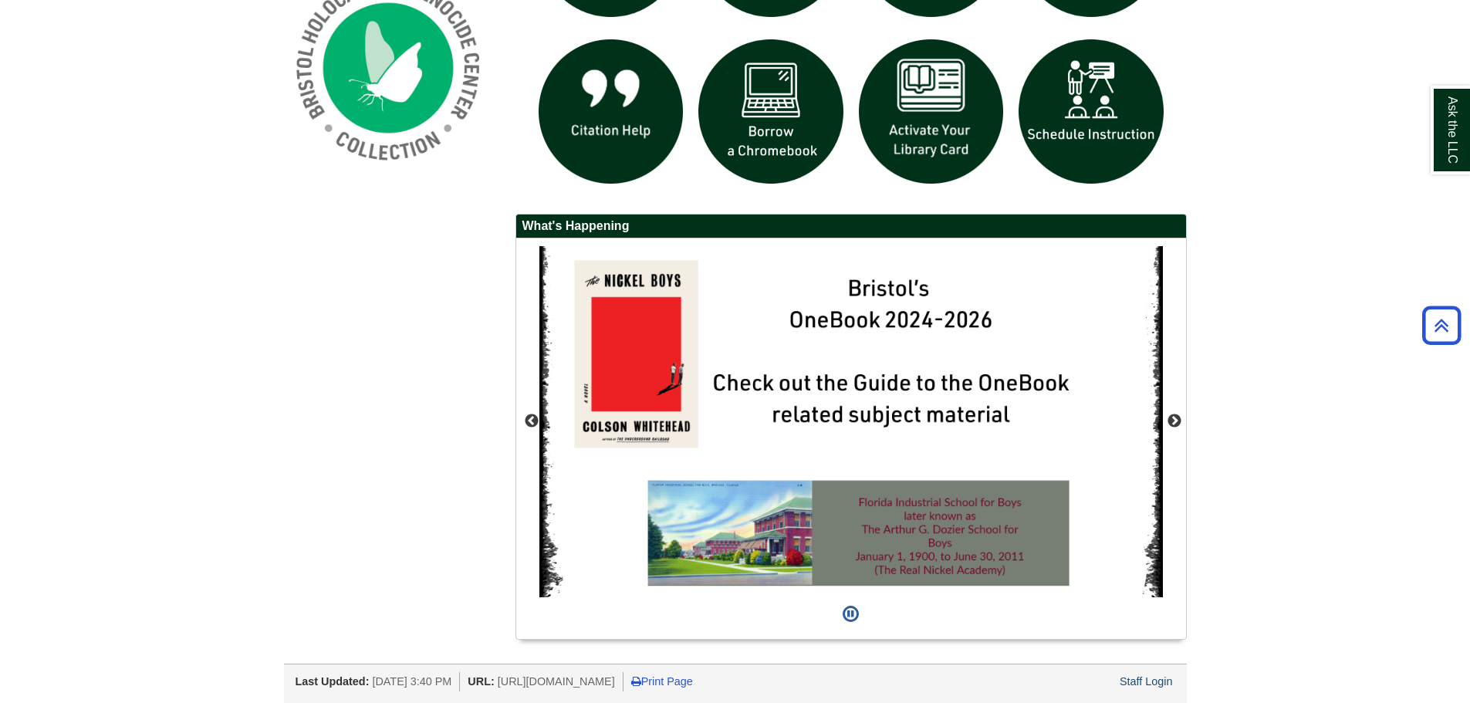
click at [1147, 673] on div "Staff Login" at bounding box center [1147, 681] width 58 height 19
click at [1147, 678] on link "Staff Login" at bounding box center [1146, 681] width 53 height 12
